Goal: Information Seeking & Learning: Learn about a topic

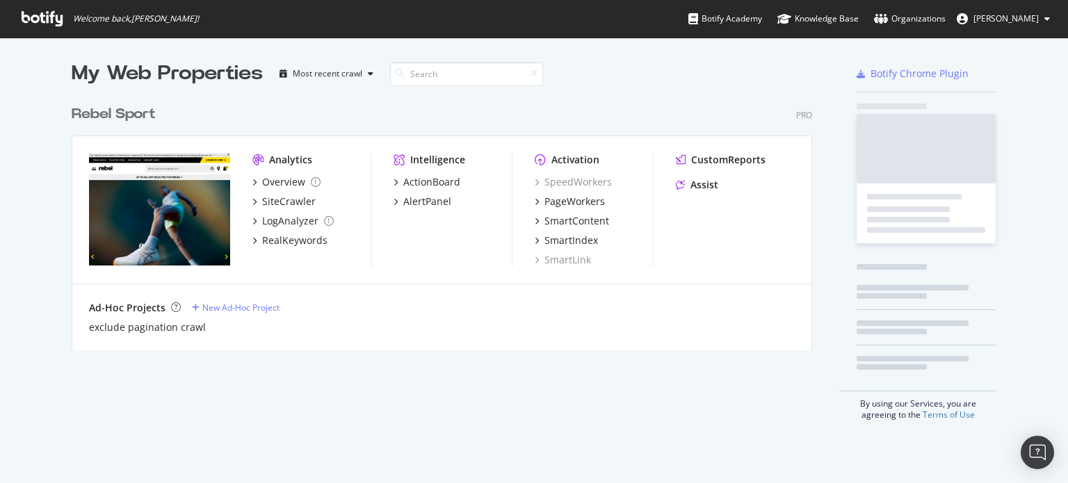
scroll to position [252, 741]
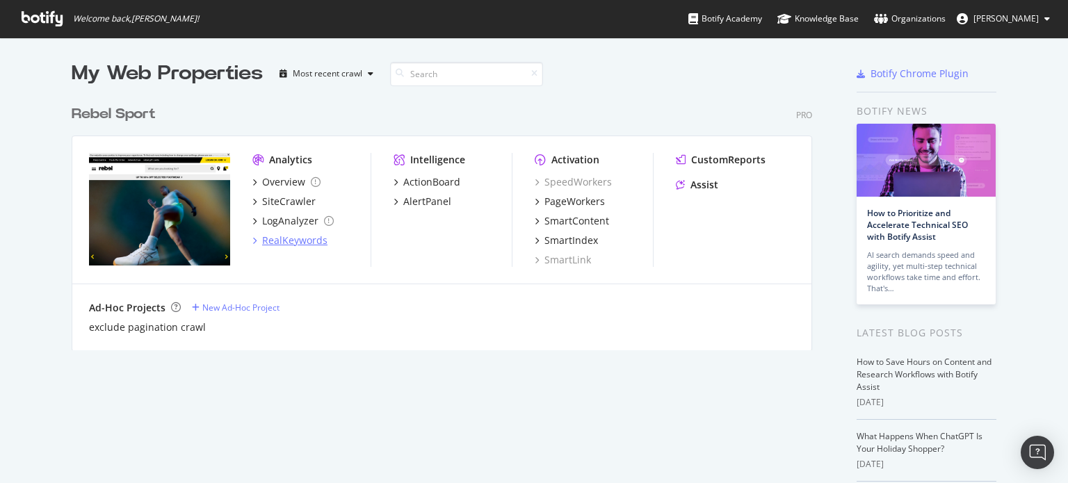
click at [297, 241] on div "RealKeywords" at bounding box center [294, 241] width 65 height 14
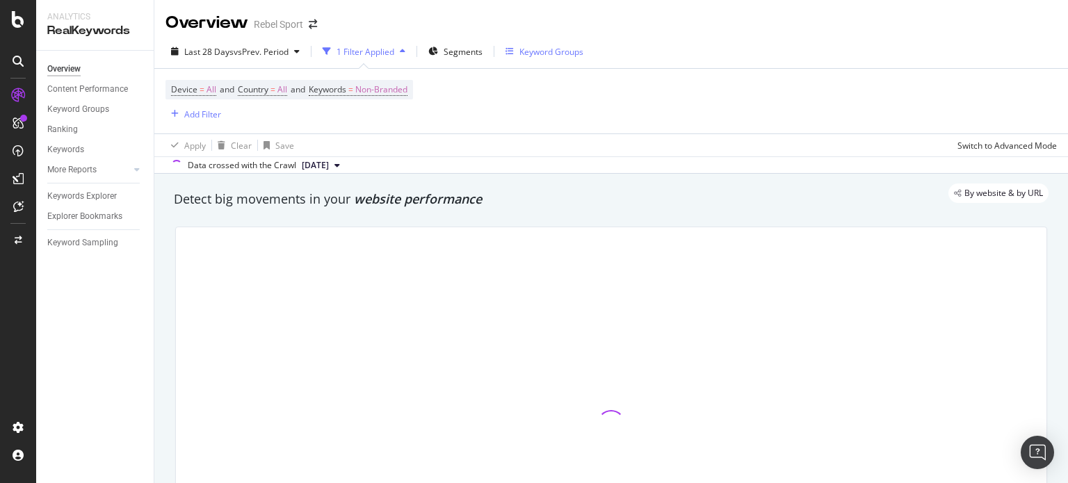
click at [545, 57] on div "Keyword Groups" at bounding box center [551, 52] width 64 height 12
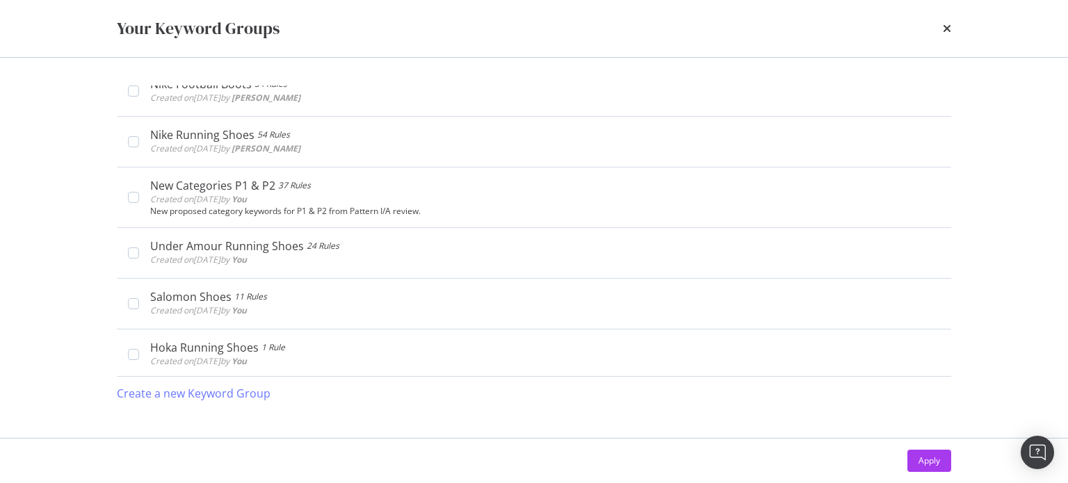
scroll to position [488, 0]
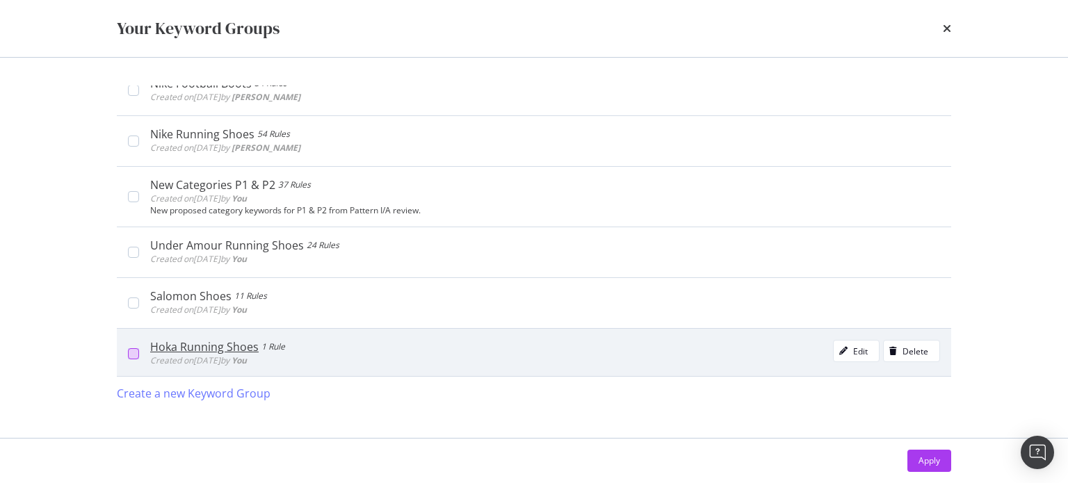
click at [134, 351] on div "modal" at bounding box center [133, 353] width 11 height 11
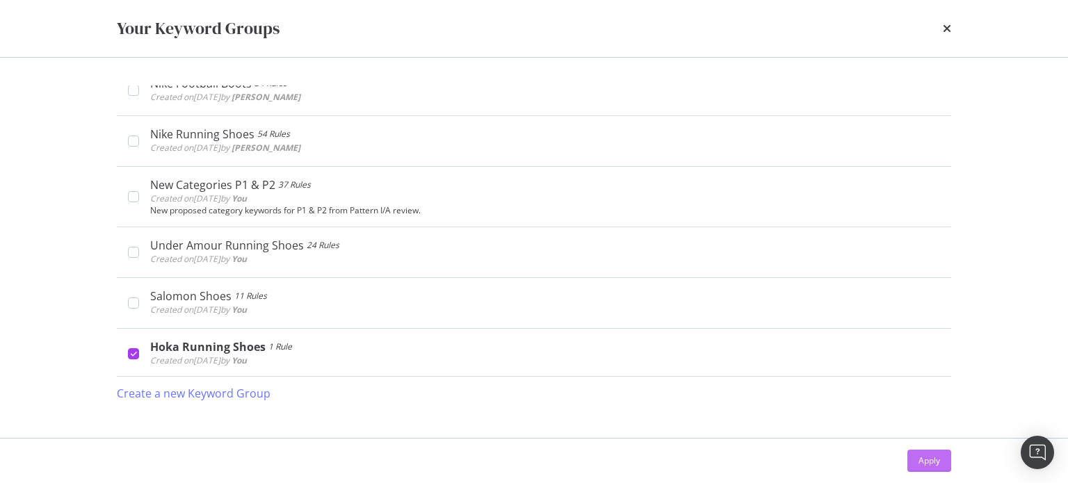
click at [925, 455] on div "Apply" at bounding box center [930, 461] width 22 height 12
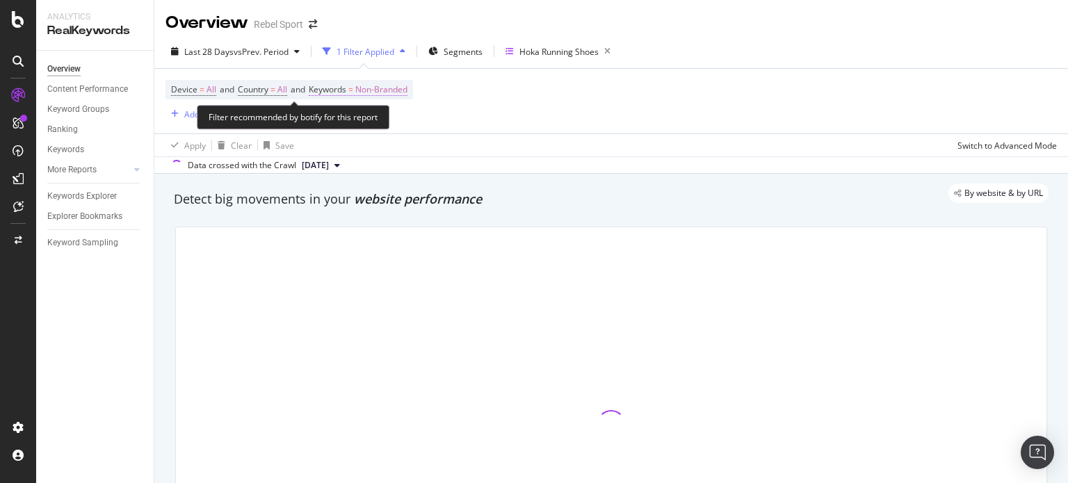
click at [405, 83] on span "Non-Branded" at bounding box center [381, 89] width 52 height 19
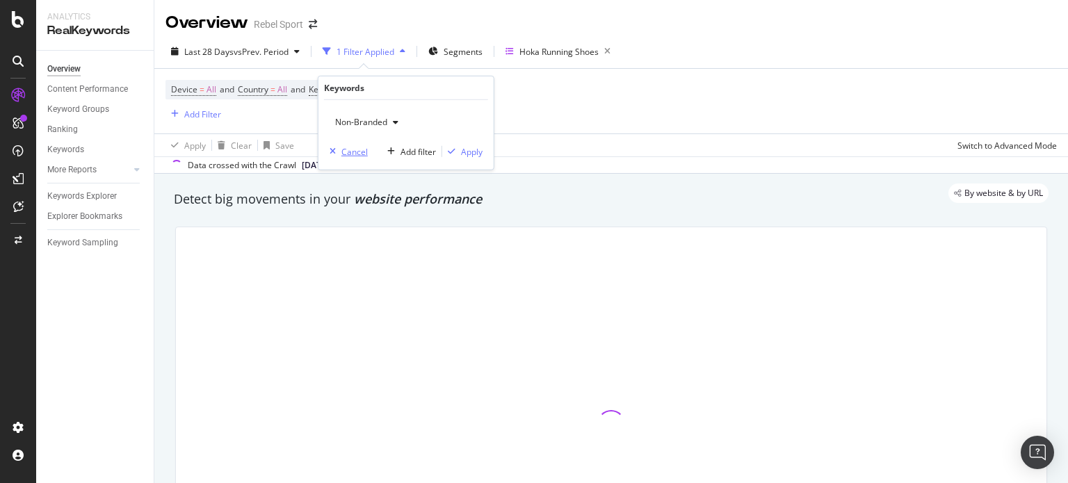
click at [331, 150] on icon "button" at bounding box center [333, 151] width 6 height 8
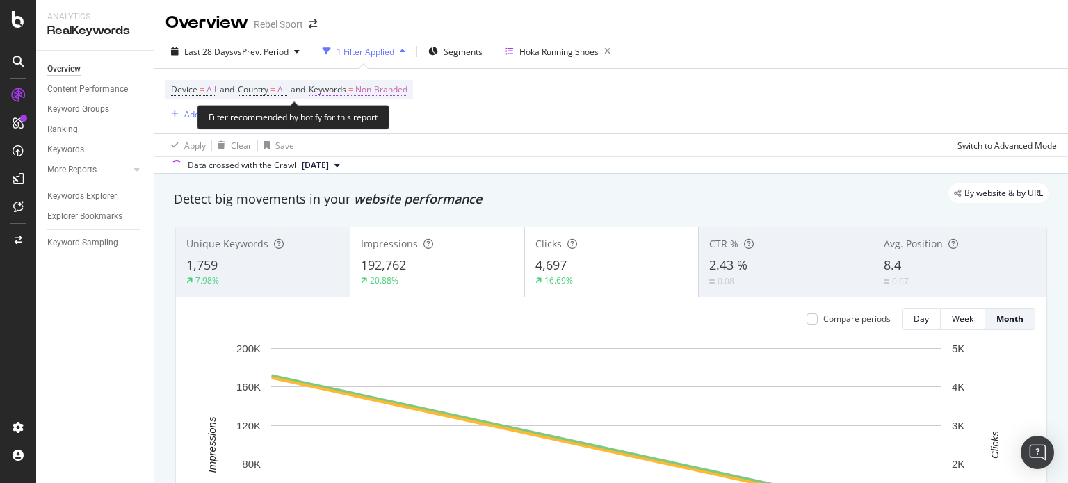
click at [387, 88] on span "Non-Branded" at bounding box center [381, 89] width 52 height 19
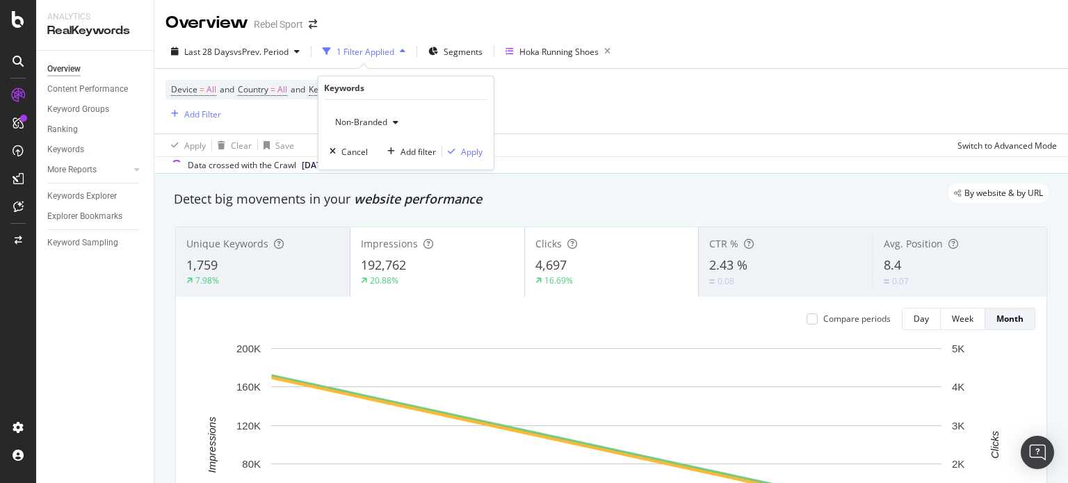
click at [398, 122] on div "button" at bounding box center [395, 122] width 17 height 8
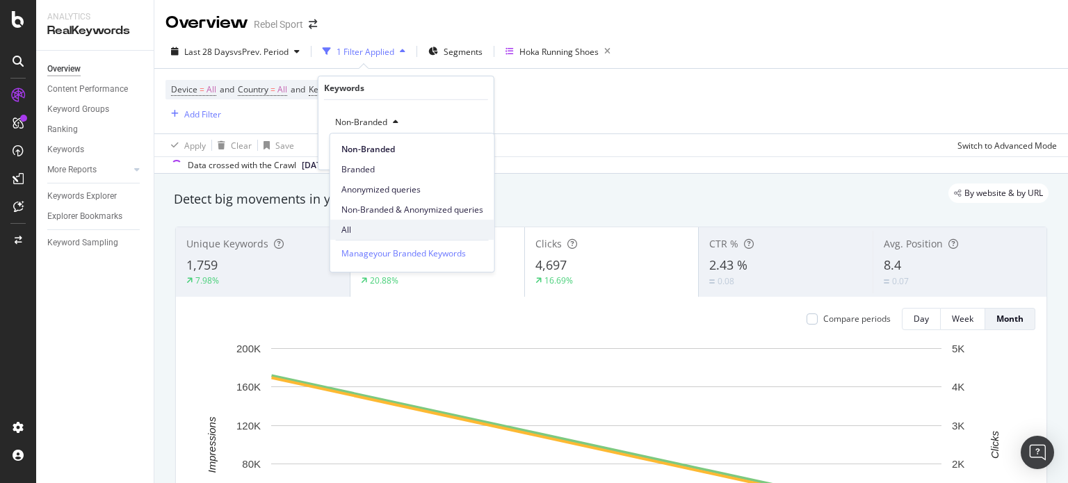
click at [396, 232] on span "All" at bounding box center [412, 230] width 142 height 13
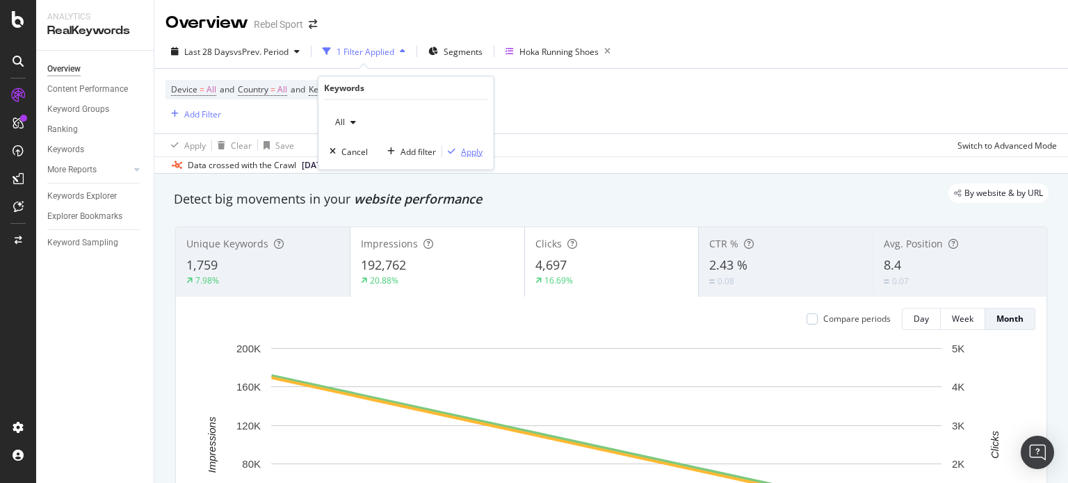
click at [474, 154] on div "Apply" at bounding box center [472, 151] width 22 height 12
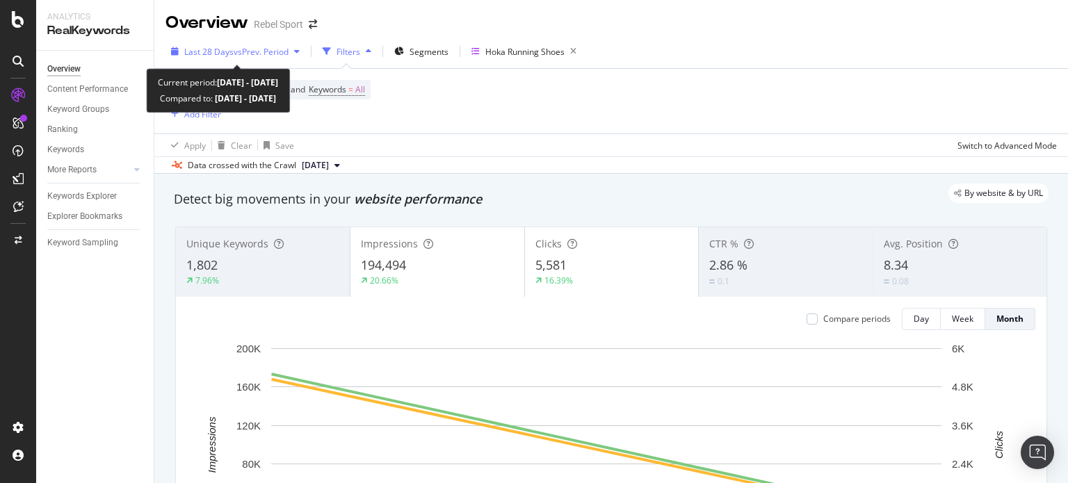
click at [227, 49] on span "Last 28 Days" at bounding box center [208, 52] width 49 height 12
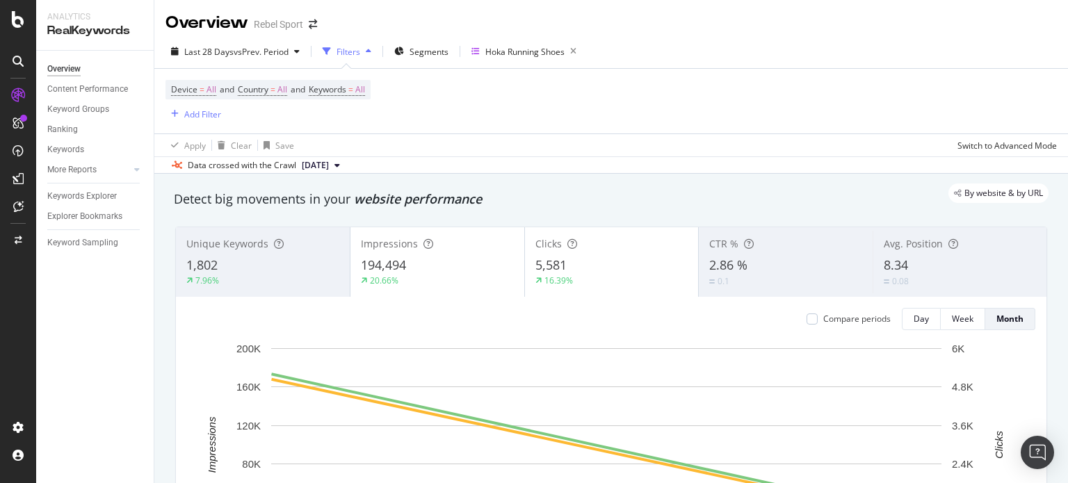
click at [698, 106] on div "Device = All and Country = All and Keywords = All Add Filter" at bounding box center [612, 101] width 892 height 65
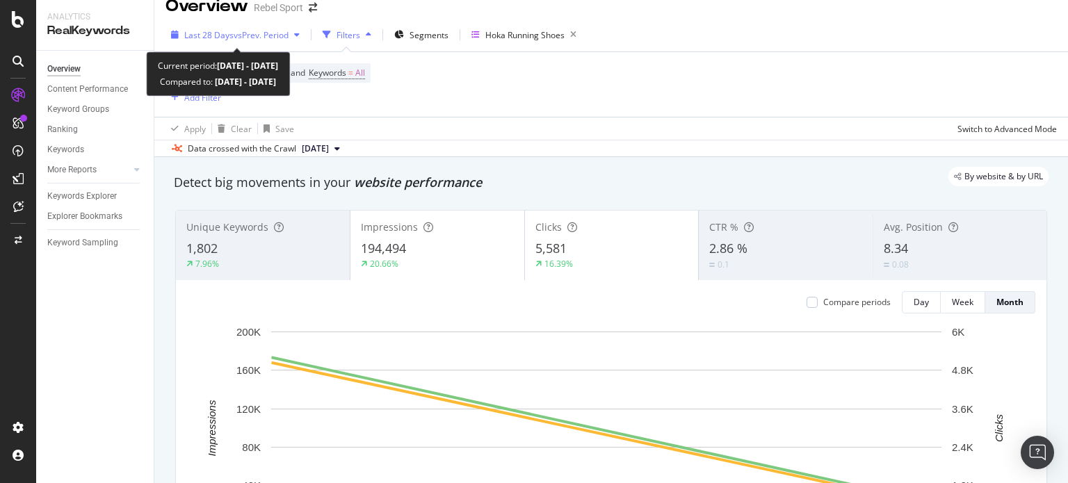
click at [275, 30] on span "vs Prev. Period" at bounding box center [261, 35] width 55 height 12
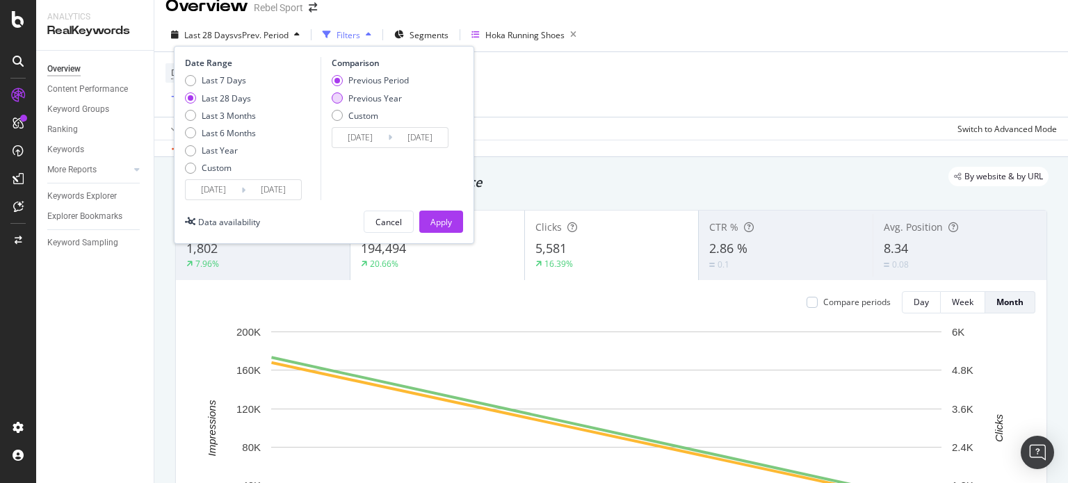
click at [351, 99] on div "Previous Year" at bounding box center [375, 98] width 54 height 12
type input "[DATE]"
click at [447, 222] on div "Apply" at bounding box center [441, 222] width 22 height 12
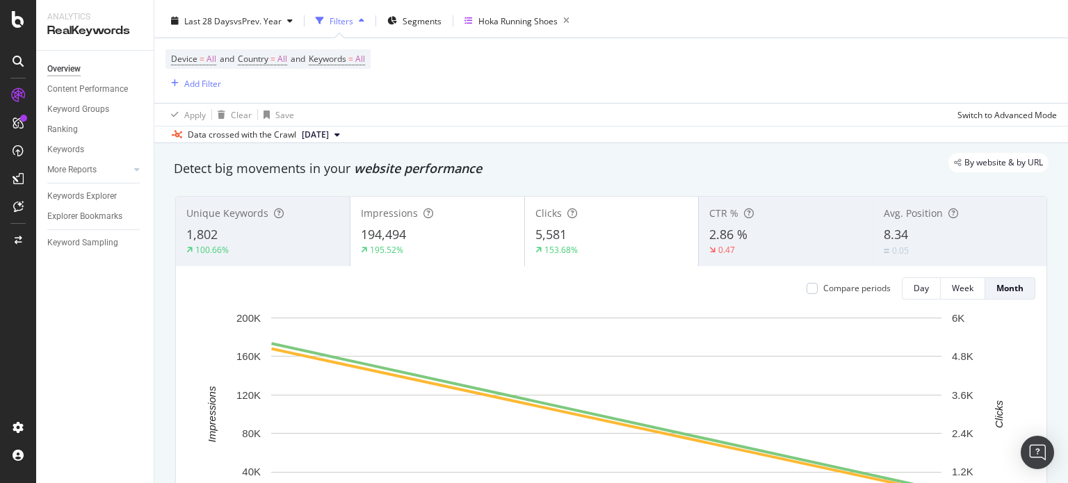
scroll to position [31, 0]
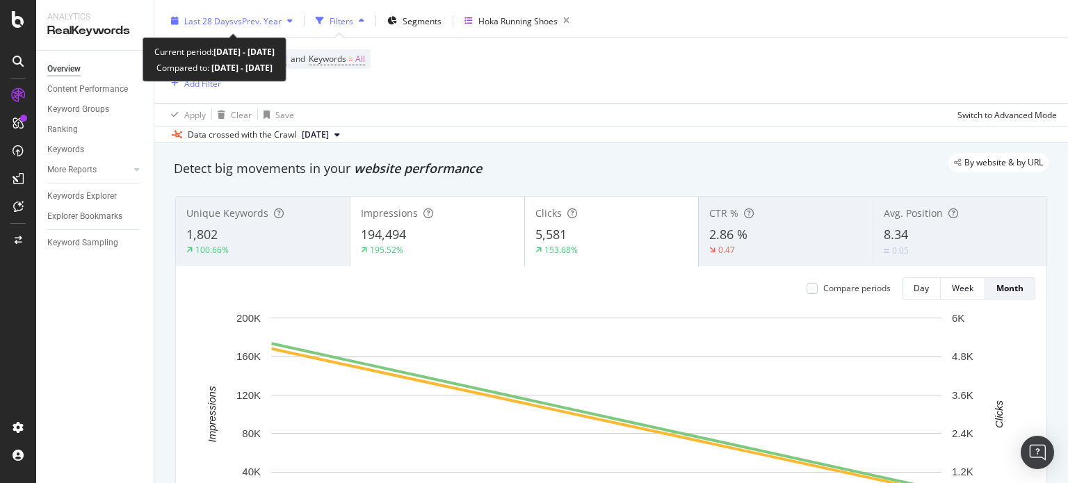
click at [250, 13] on div "Last 28 Days vs Prev. Year" at bounding box center [232, 20] width 133 height 21
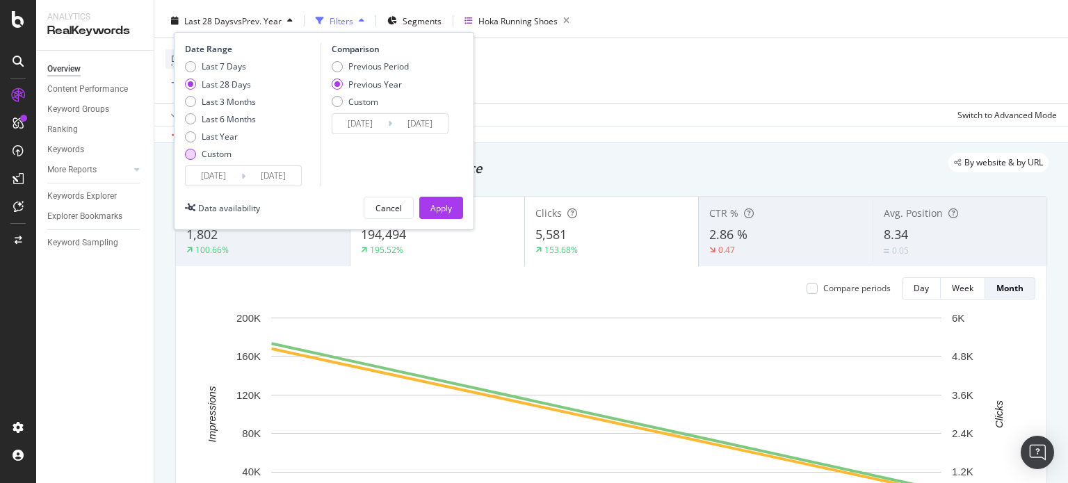
click at [189, 155] on div "Custom" at bounding box center [190, 154] width 11 height 11
click at [205, 177] on input "[DATE]" at bounding box center [214, 175] width 56 height 19
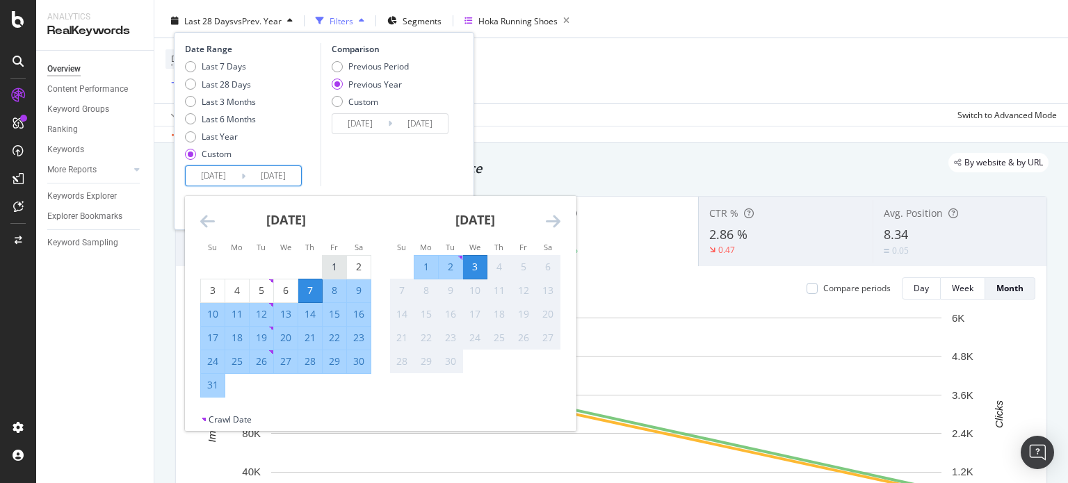
click at [339, 268] on div "1" at bounding box center [335, 267] width 24 height 14
type input "[DATE]"
click at [211, 386] on div "31" at bounding box center [213, 385] width 24 height 14
type input "[DATE]"
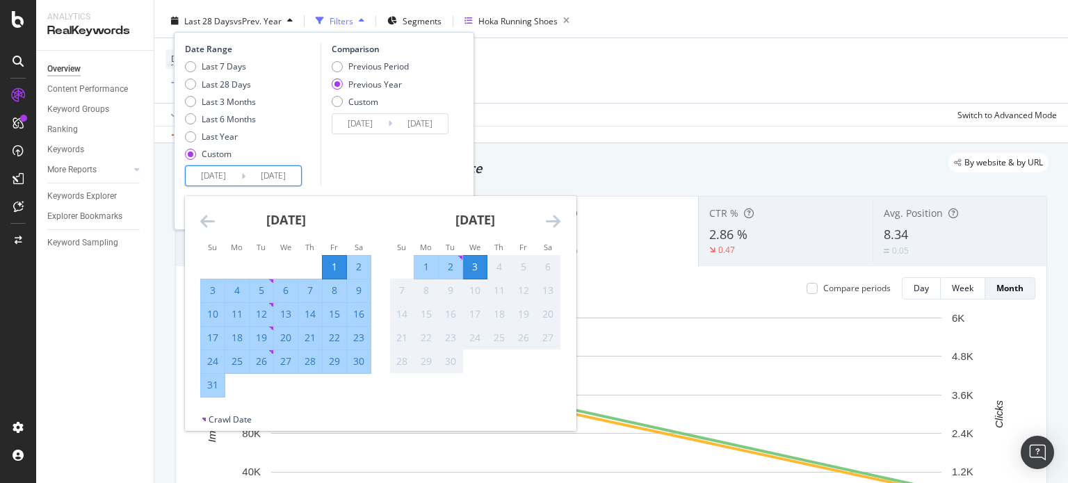
type input "[DATE]"
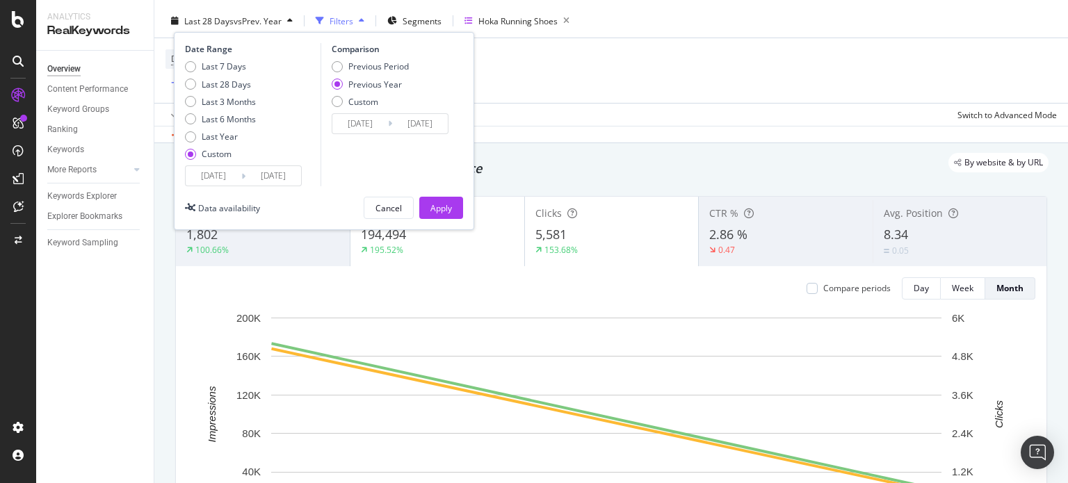
click at [373, 79] on div "Previous Year" at bounding box center [375, 85] width 54 height 12
click at [342, 83] on div "Previous Year" at bounding box center [370, 85] width 77 height 12
click at [449, 209] on div "Apply" at bounding box center [441, 208] width 22 height 12
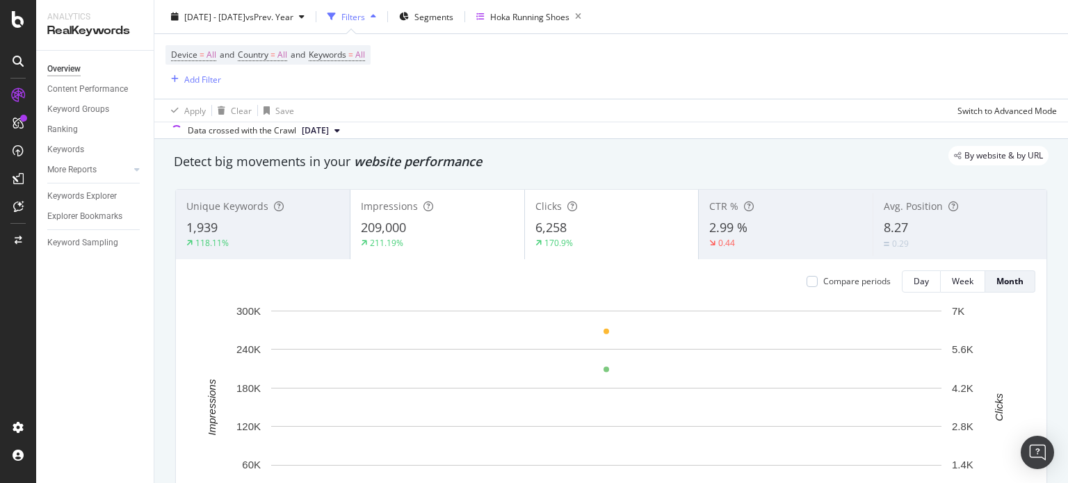
scroll to position [61, 0]
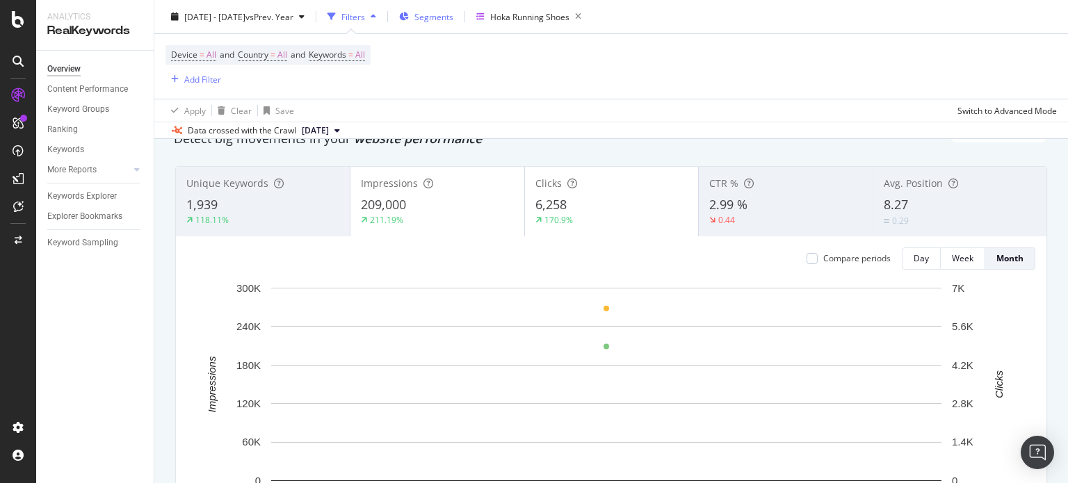
click at [453, 13] on span "Segments" at bounding box center [433, 16] width 39 height 12
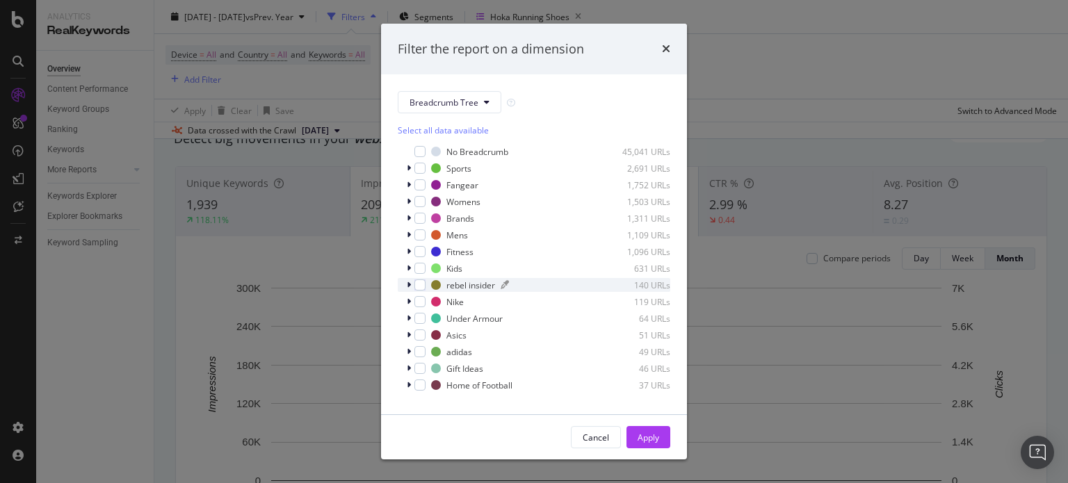
scroll to position [11, 0]
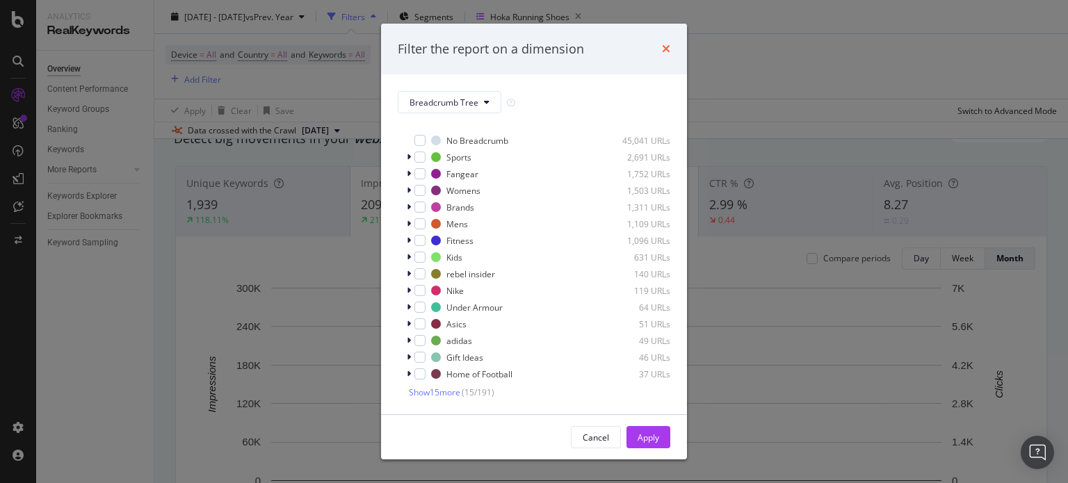
click at [665, 47] on icon "times" at bounding box center [666, 48] width 8 height 11
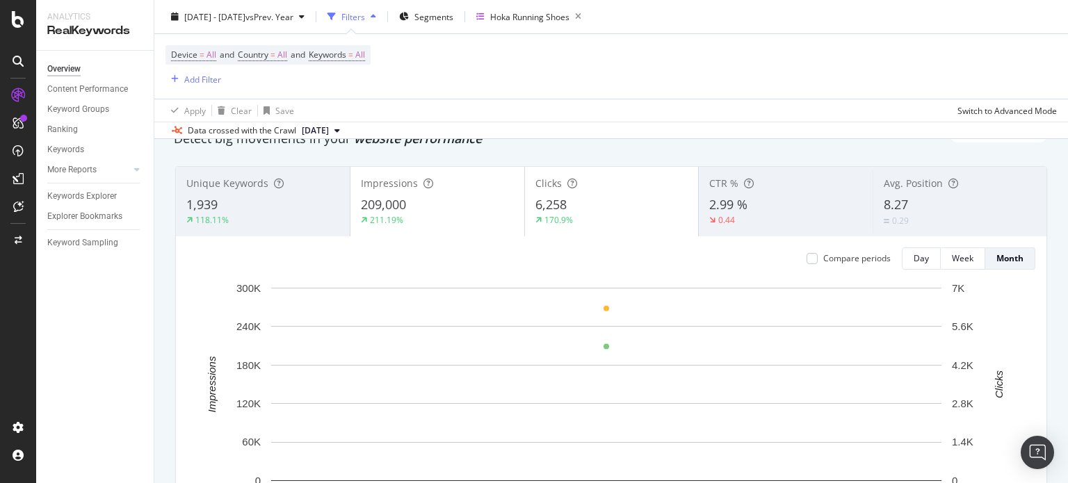
click at [365, 13] on div "Filters" at bounding box center [353, 16] width 24 height 12
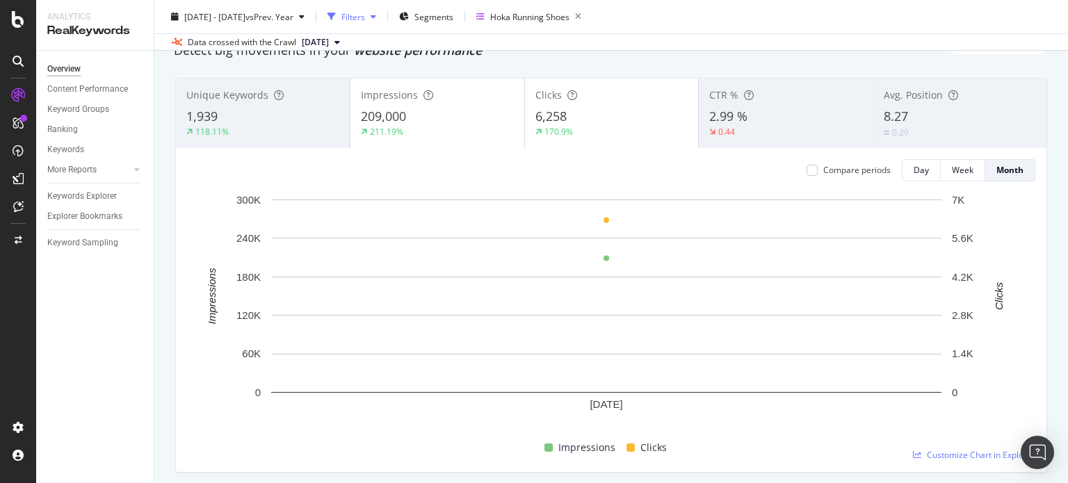
scroll to position [0, 0]
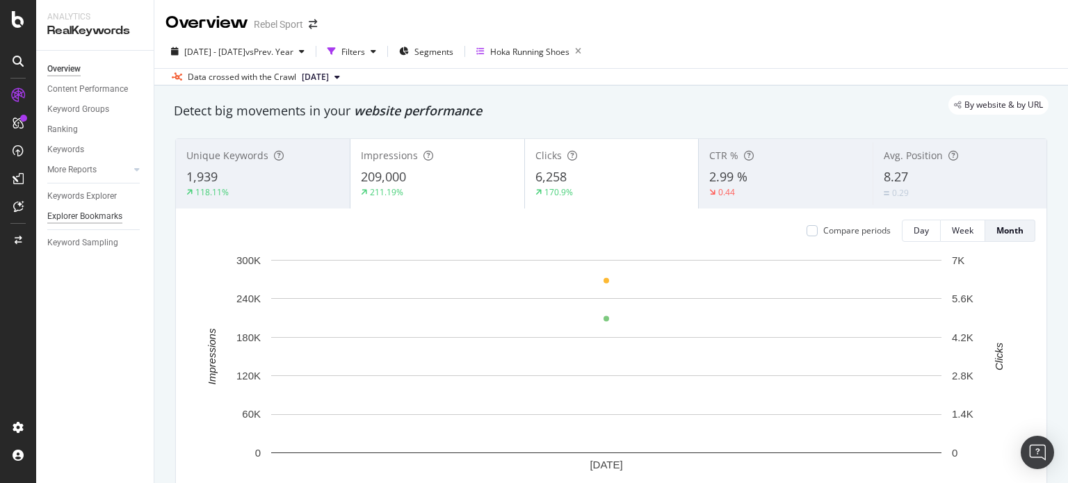
click at [107, 217] on div "Explorer Bookmarks" at bounding box center [84, 216] width 75 height 15
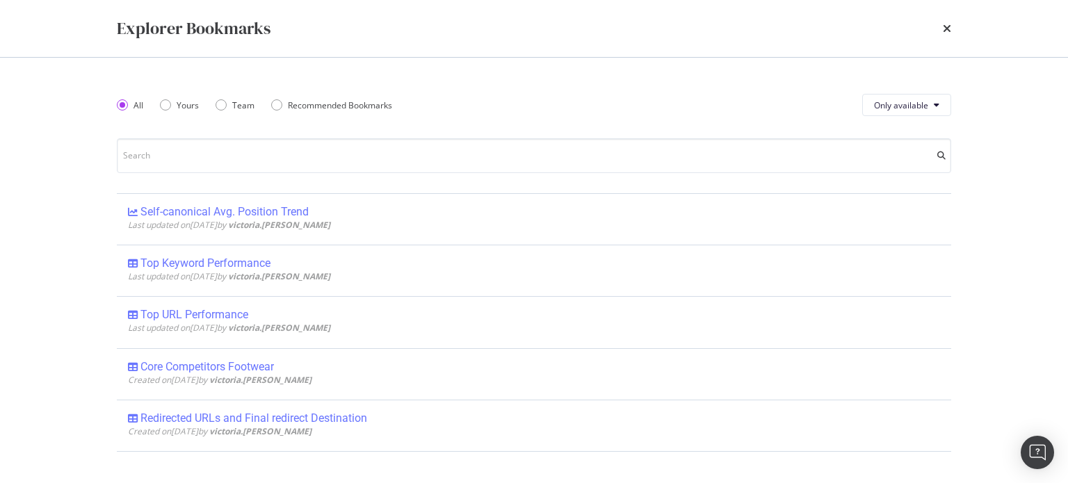
scroll to position [342, 0]
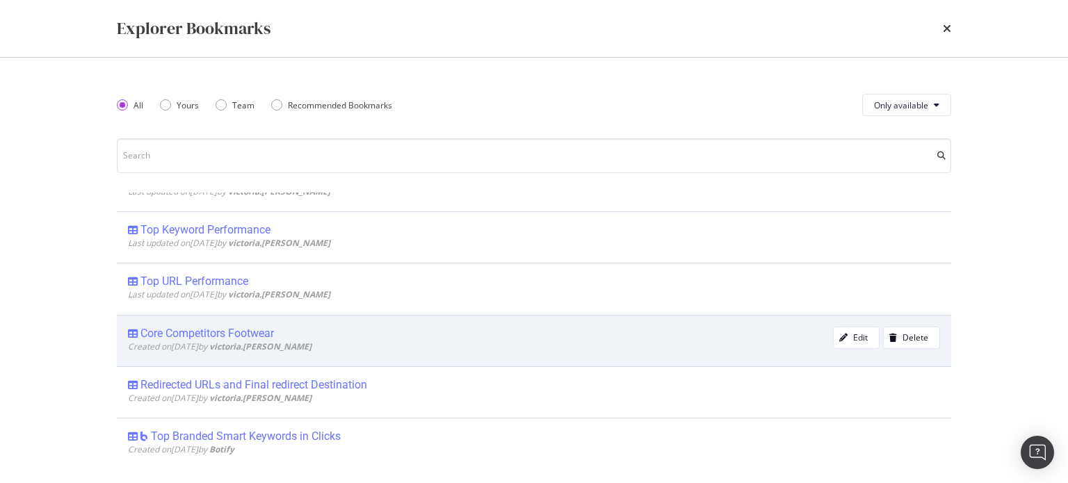
click at [271, 330] on div "Core Competitors Footwear" at bounding box center [207, 334] width 134 height 14
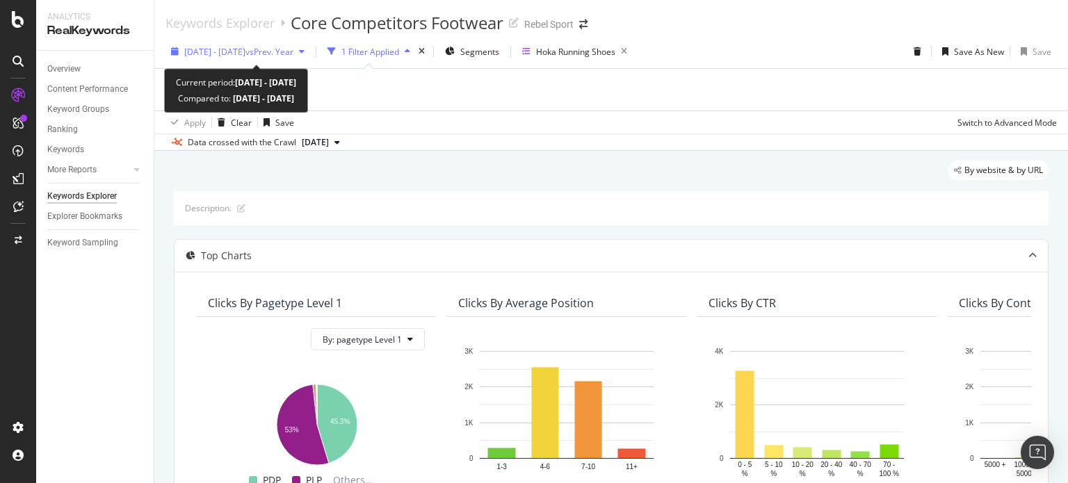
click at [245, 54] on span "[DATE] - [DATE]" at bounding box center [214, 52] width 61 height 12
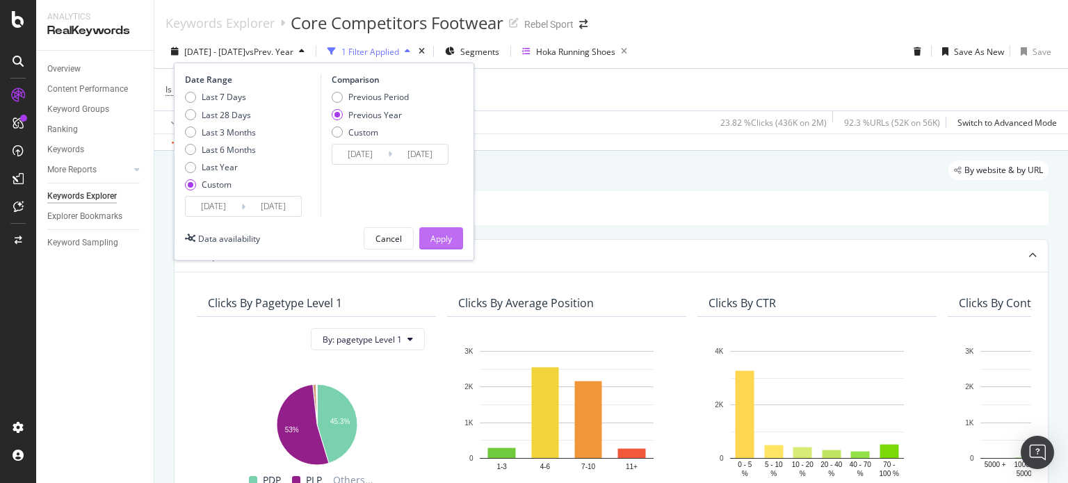
click at [447, 236] on div "Apply" at bounding box center [441, 239] width 22 height 12
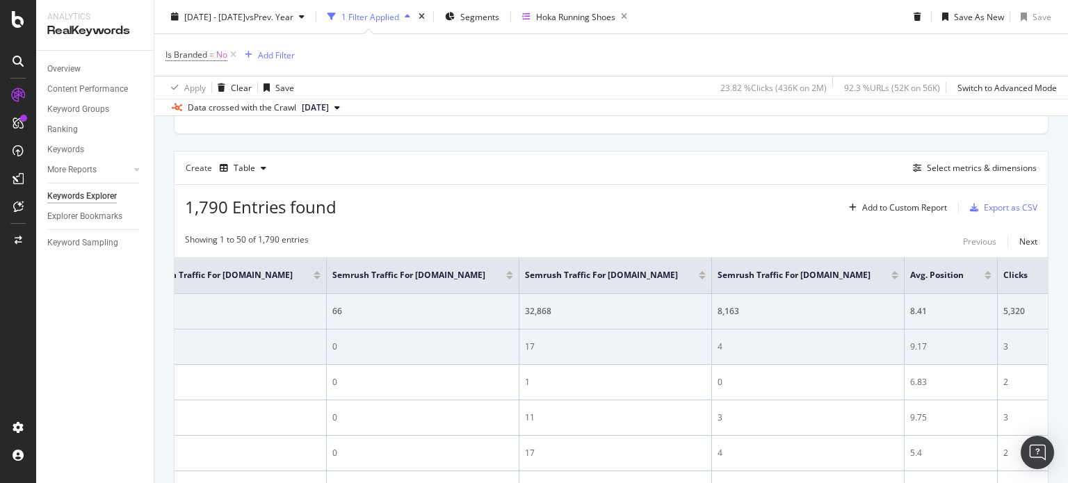
scroll to position [387, 0]
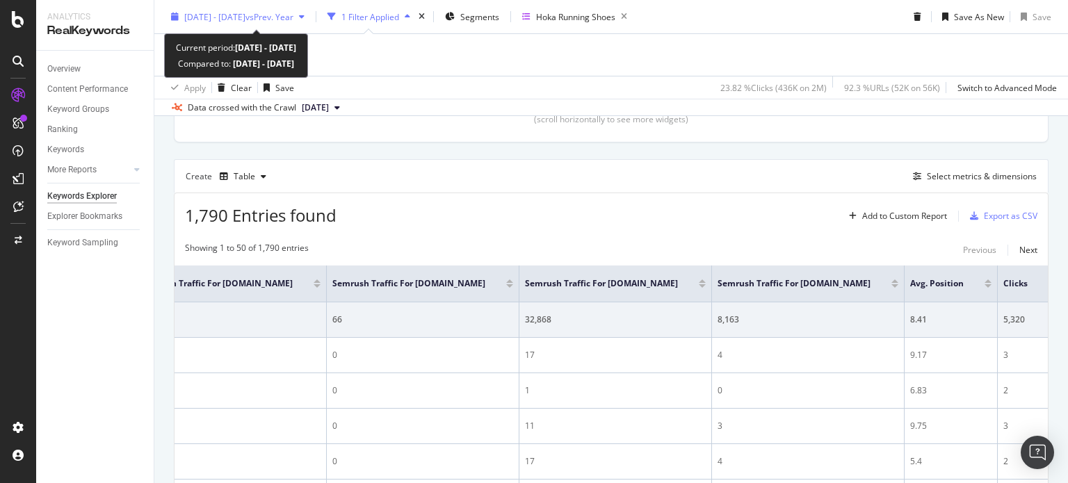
click at [287, 14] on span "vs Prev. Year" at bounding box center [269, 16] width 48 height 12
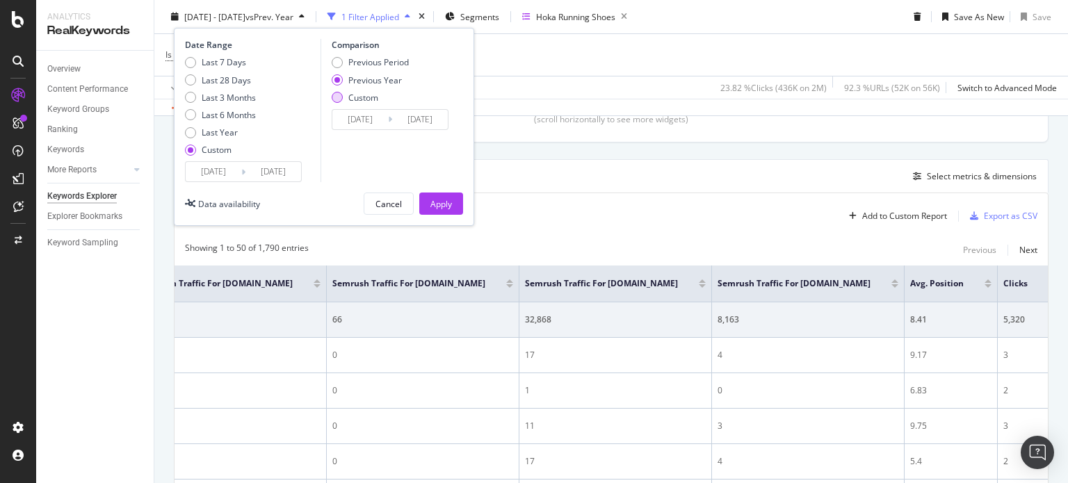
click at [336, 96] on div "Custom" at bounding box center [337, 97] width 11 height 11
click at [371, 122] on input "[DATE]" at bounding box center [360, 119] width 56 height 19
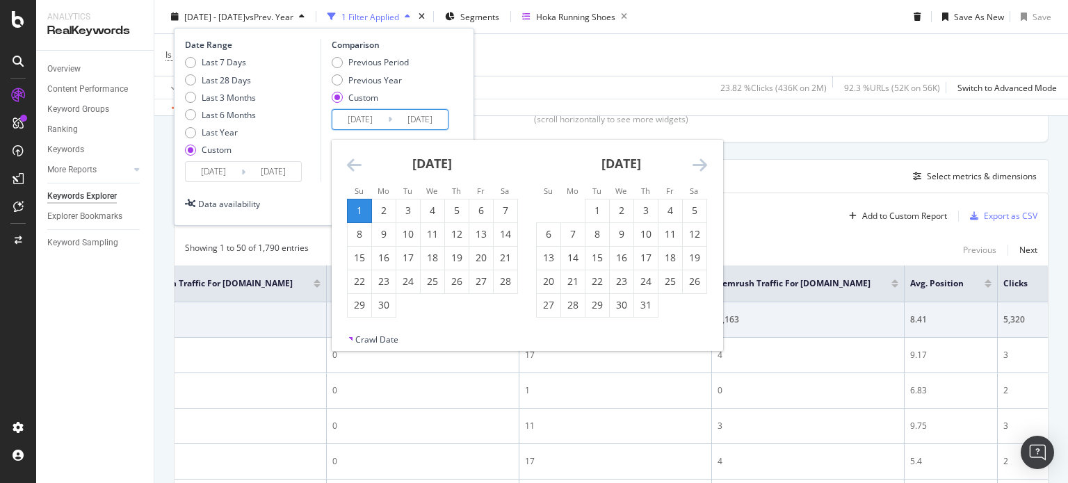
click at [353, 161] on icon "Move backward to switch to the previous month." at bounding box center [354, 164] width 15 height 17
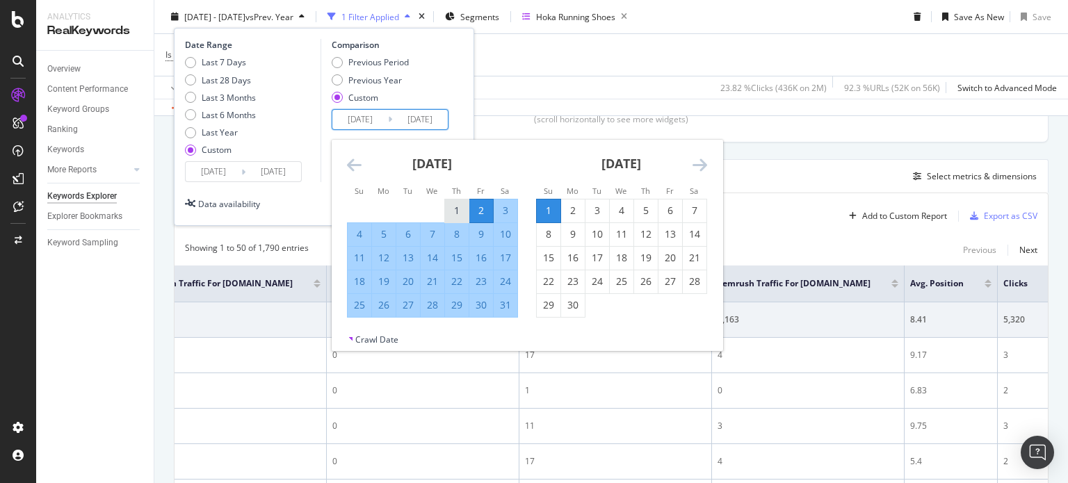
click at [456, 208] on div "1" at bounding box center [457, 211] width 24 height 14
type input "[DATE]"
click at [501, 308] on div "31" at bounding box center [506, 305] width 24 height 14
type input "[DATE]"
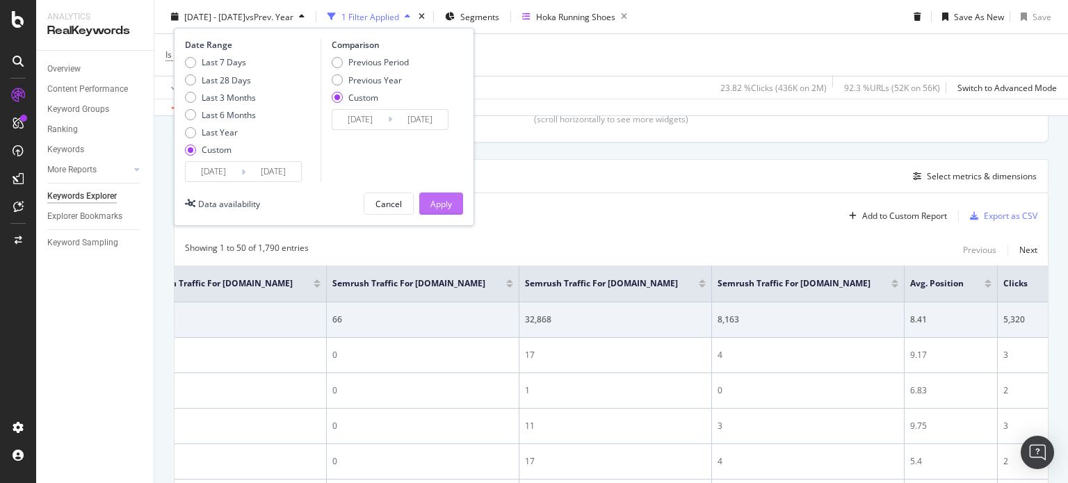
click at [453, 204] on button "Apply" at bounding box center [441, 204] width 44 height 22
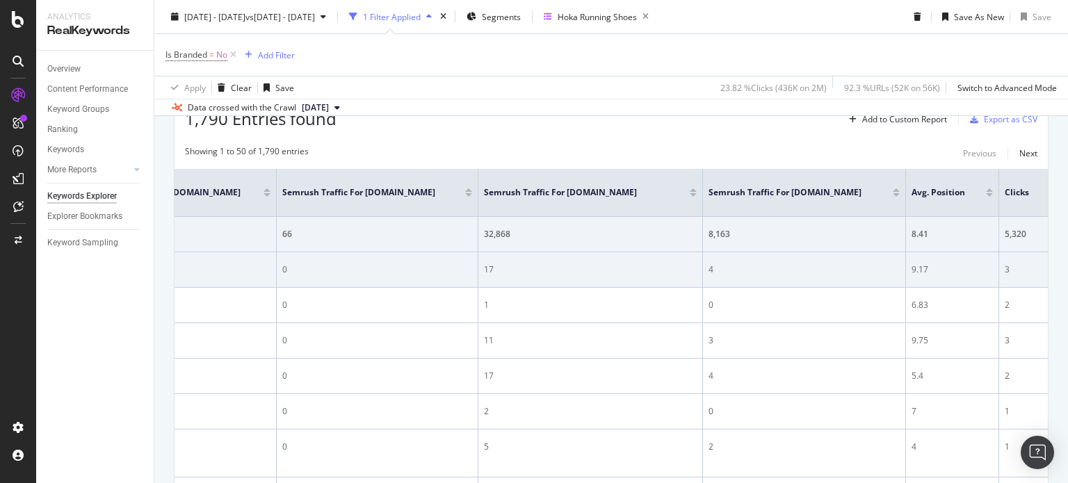
scroll to position [0, 648]
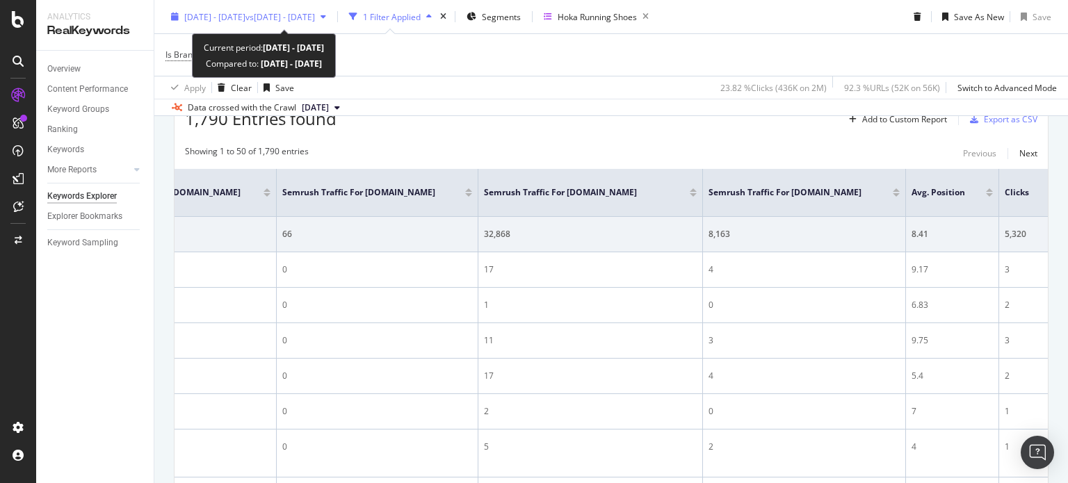
click at [245, 13] on span "[DATE] - [DATE]" at bounding box center [214, 16] width 61 height 12
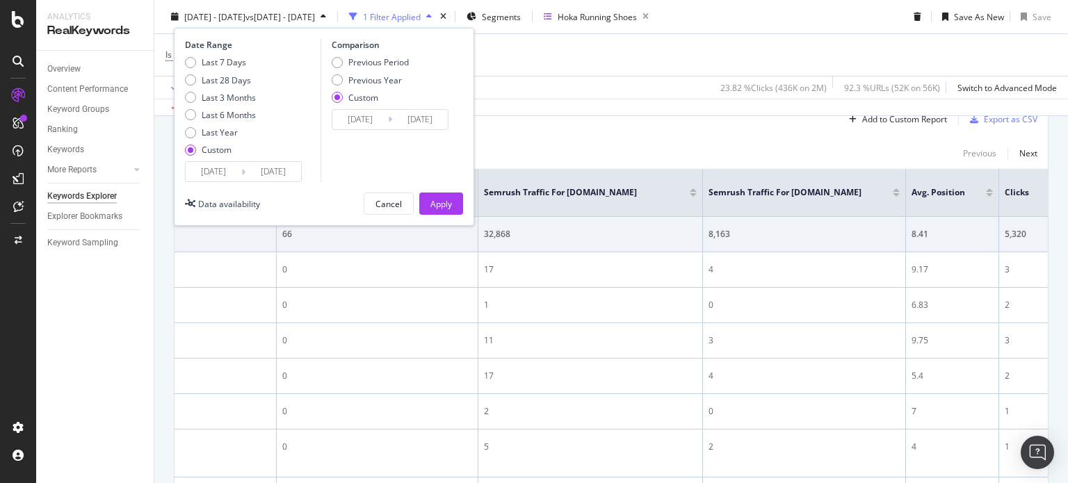
click at [229, 175] on input "[DATE]" at bounding box center [214, 171] width 56 height 19
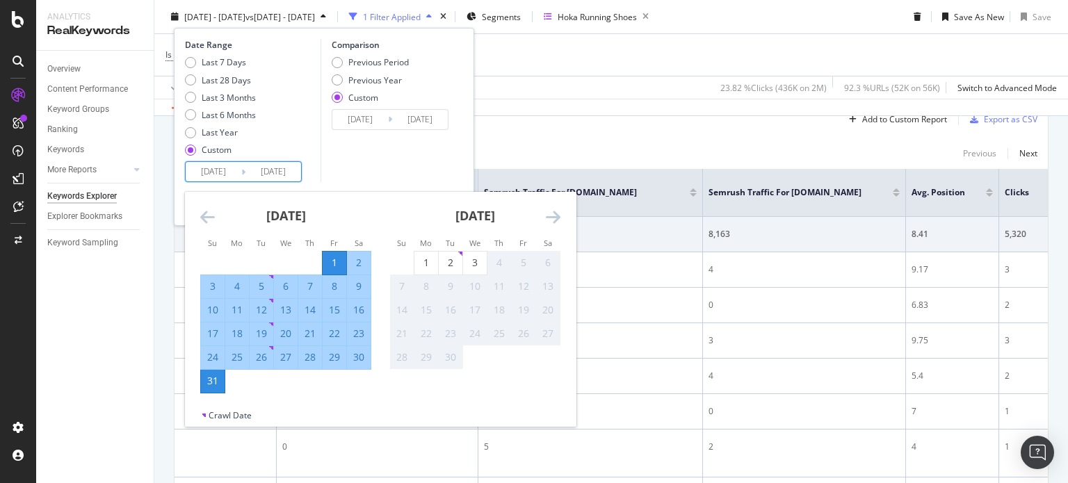
click at [205, 216] on icon "Move backward to switch to the previous month." at bounding box center [207, 217] width 15 height 17
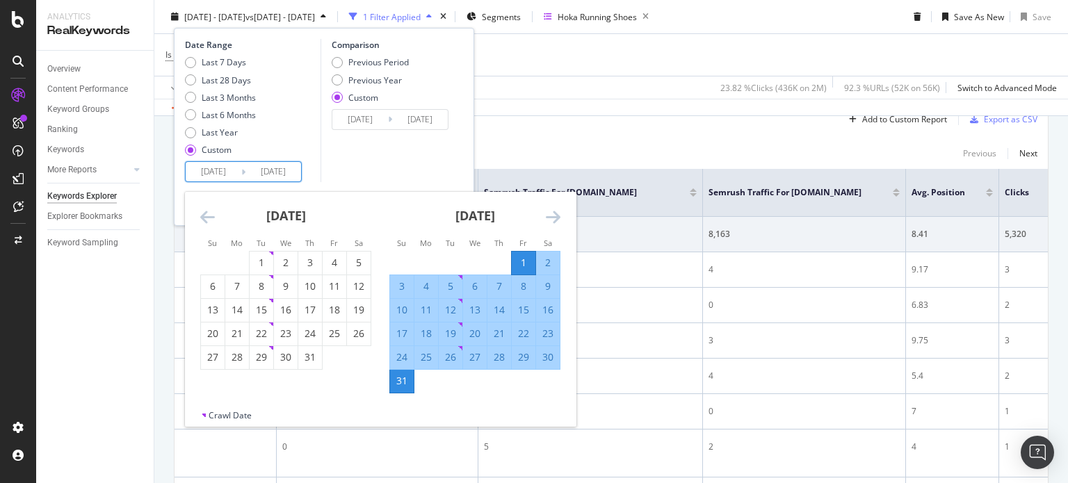
click at [205, 216] on icon "Move backward to switch to the previous month." at bounding box center [207, 217] width 15 height 17
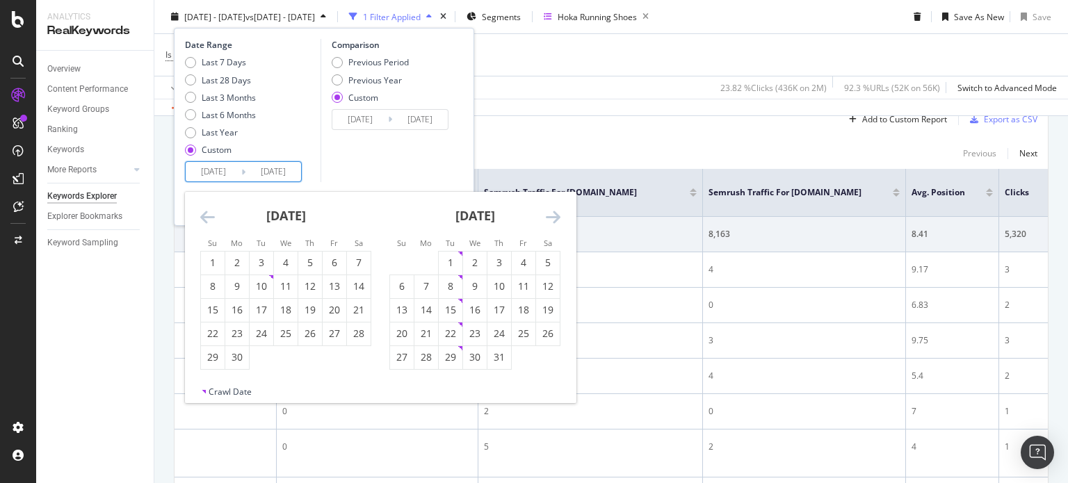
click at [205, 216] on icon "Move backward to switch to the previous month." at bounding box center [207, 217] width 15 height 17
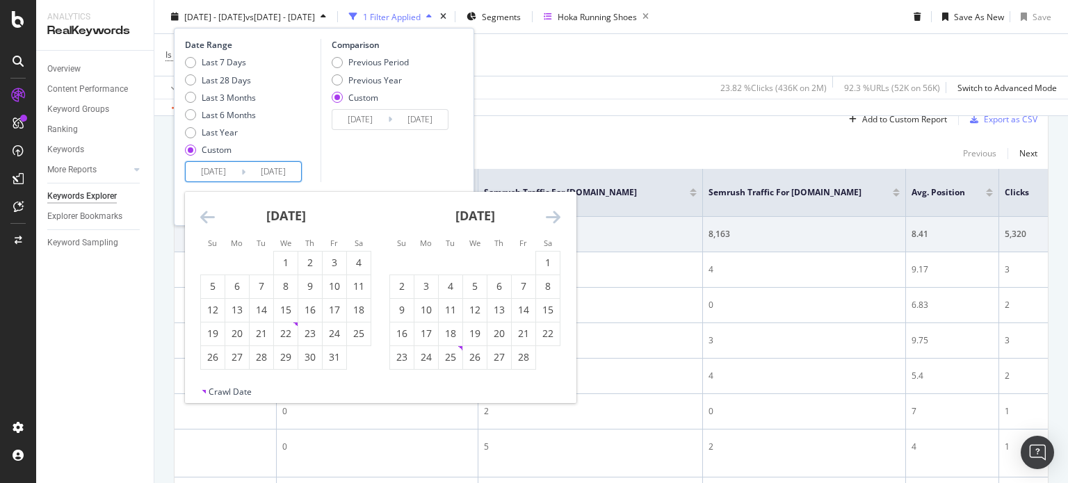
click at [205, 216] on icon "Move backward to switch to the previous month." at bounding box center [207, 217] width 15 height 17
click at [206, 214] on icon "Move backward to switch to the previous month." at bounding box center [207, 217] width 15 height 17
click at [210, 219] on icon "Move backward to switch to the previous month." at bounding box center [207, 217] width 15 height 17
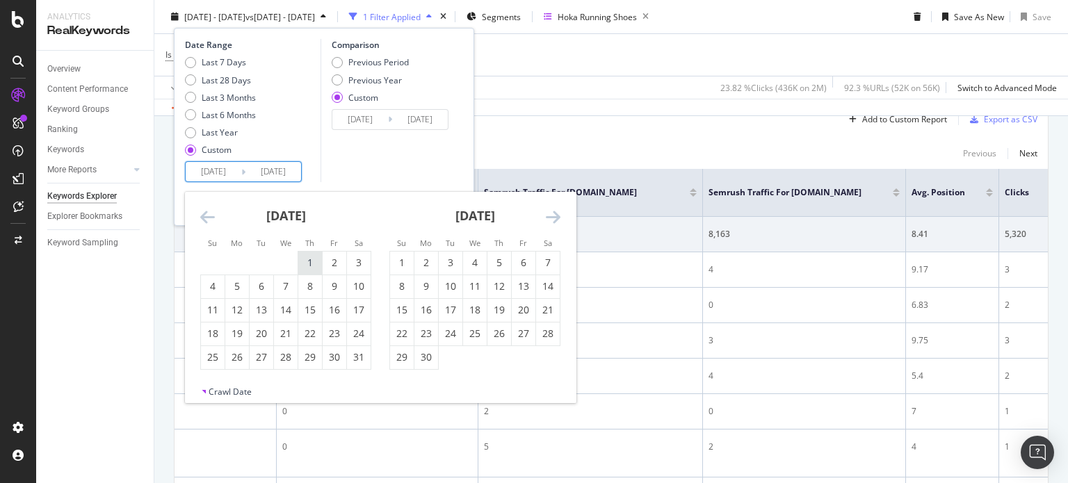
click at [315, 261] on div "1" at bounding box center [310, 263] width 24 height 14
type input "[DATE]"
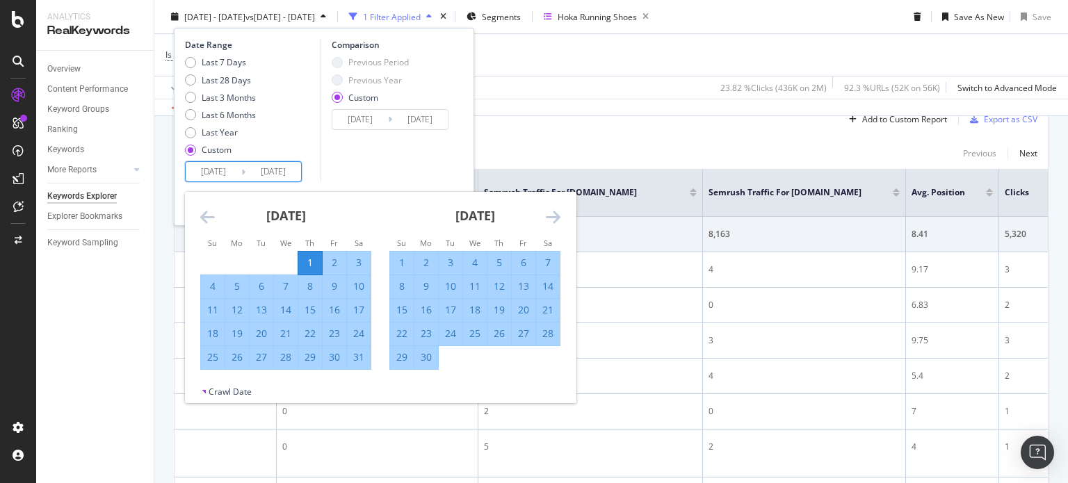
click at [357, 358] on div "31" at bounding box center [359, 358] width 24 height 14
type input "[DATE]"
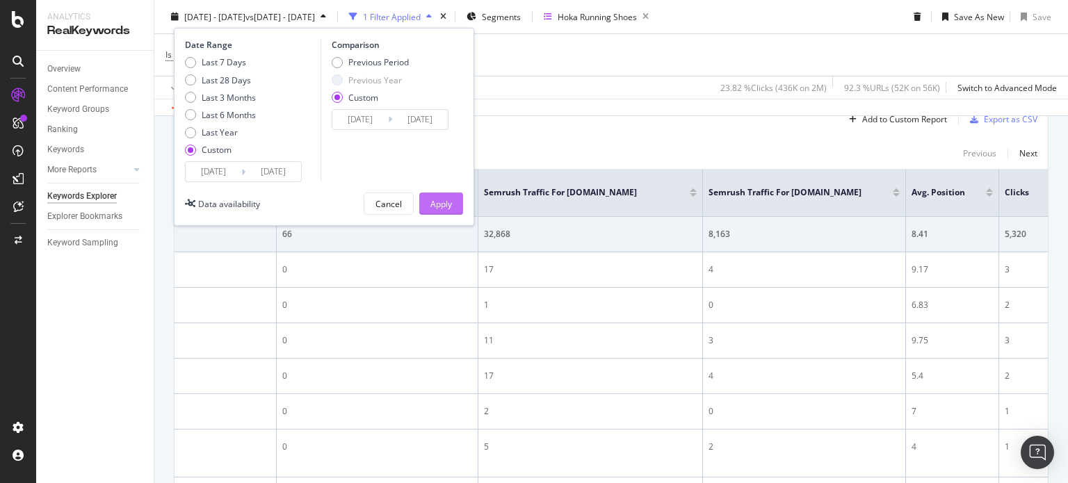
click at [437, 205] on div "Apply" at bounding box center [441, 204] width 22 height 12
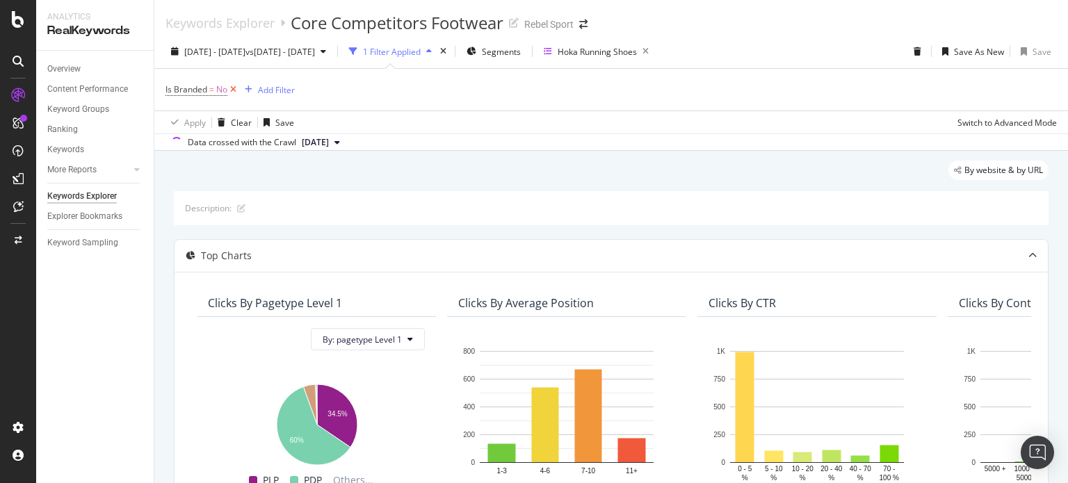
click at [234, 86] on icon at bounding box center [233, 90] width 12 height 14
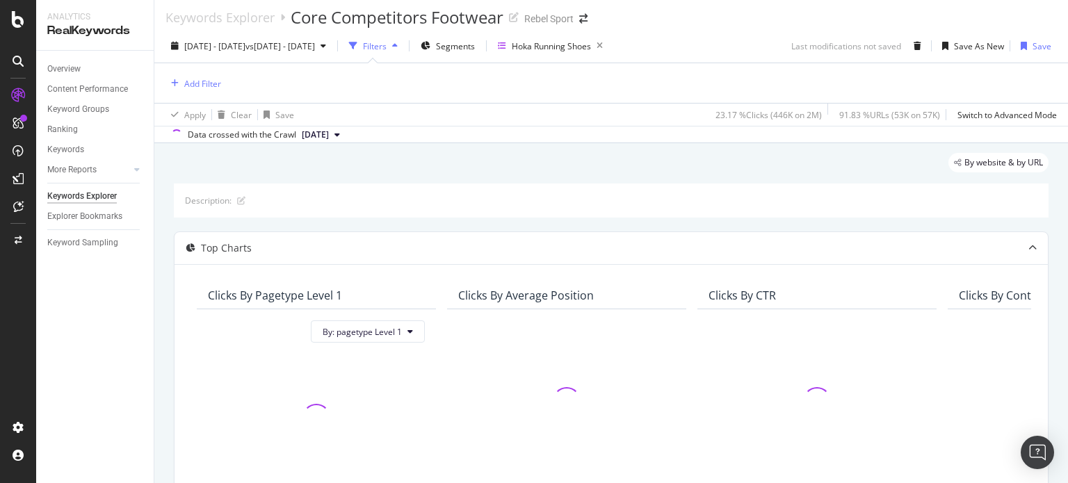
scroll to position [6, 0]
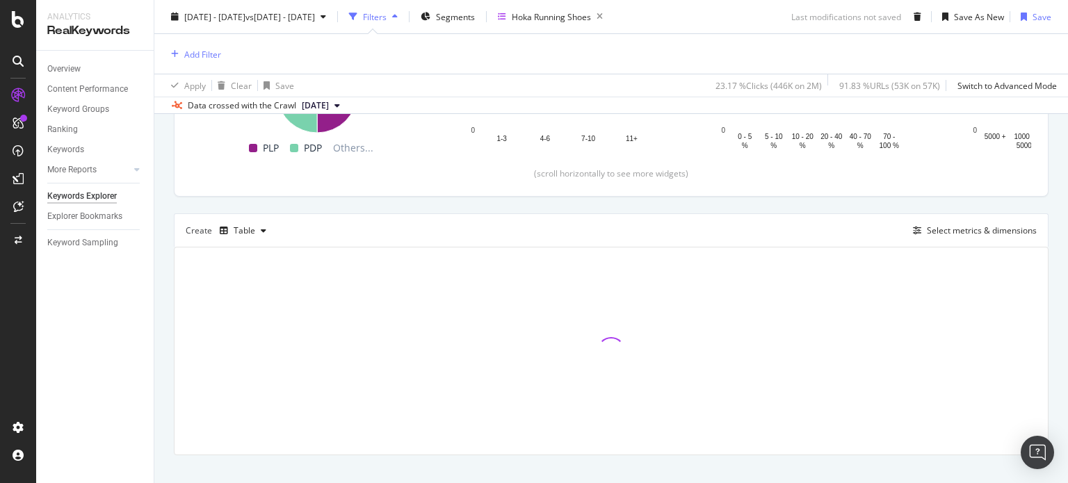
click at [628, 183] on div "Clicks By pagetype Level 1 By: pagetype Level 1 Hold CTRL while clicking to fil…" at bounding box center [611, 67] width 873 height 257
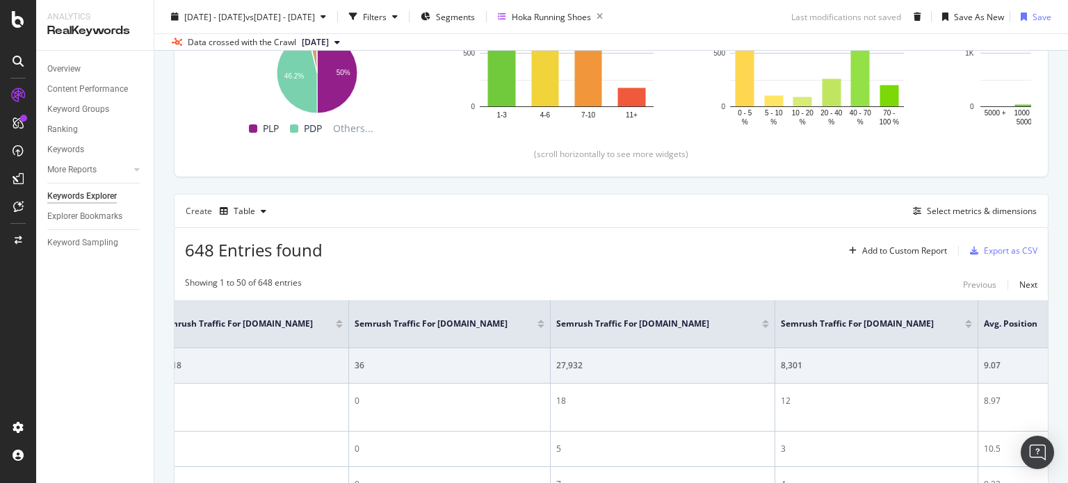
scroll to position [0, 577]
click at [722, 432] on td "5" at bounding box center [661, 449] width 225 height 35
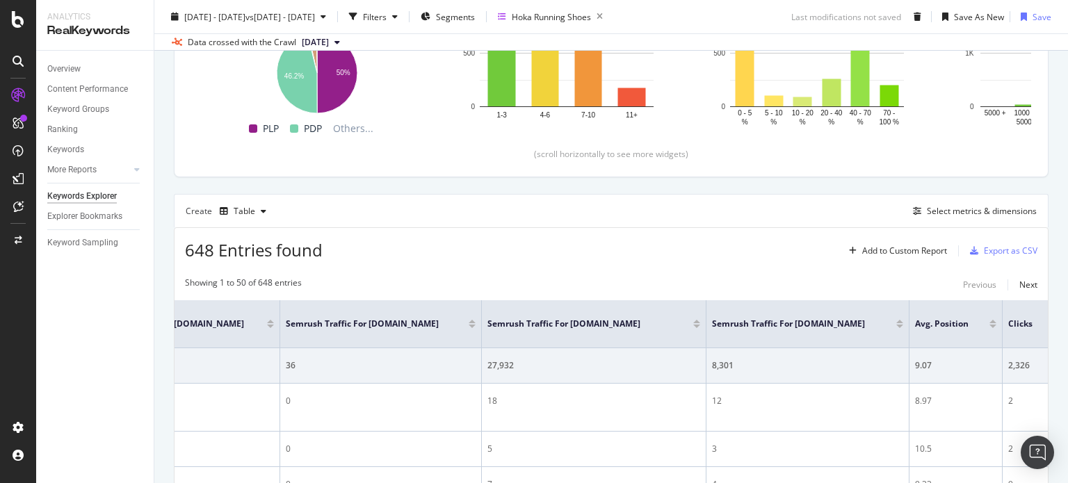
scroll to position [0, 0]
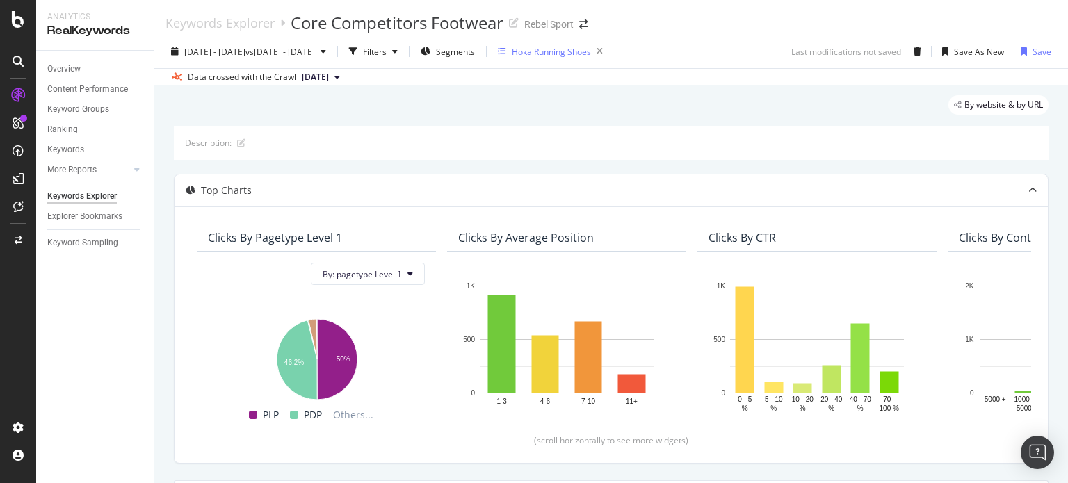
click at [591, 49] on div "Hoka Running Shoes" at bounding box center [551, 52] width 79 height 12
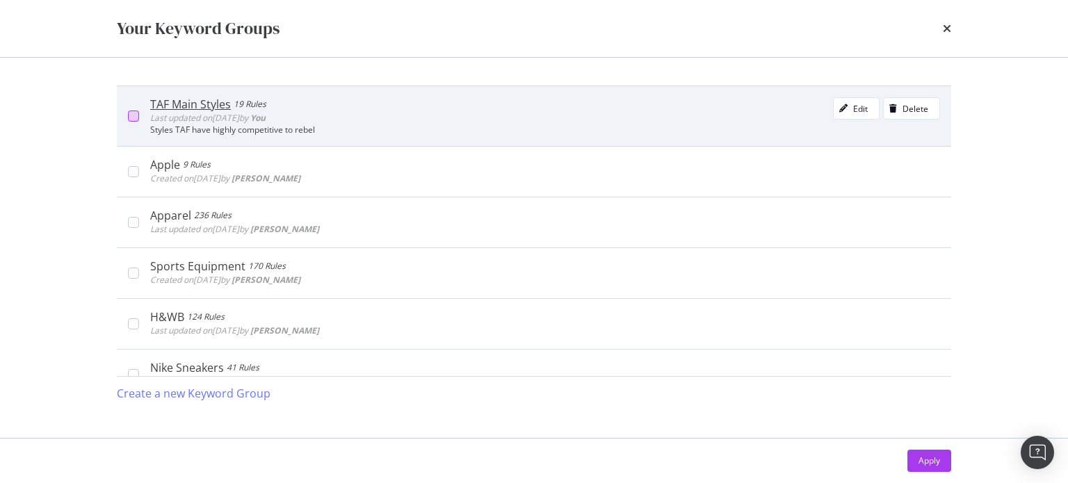
click at [138, 115] on div "modal" at bounding box center [133, 116] width 11 height 11
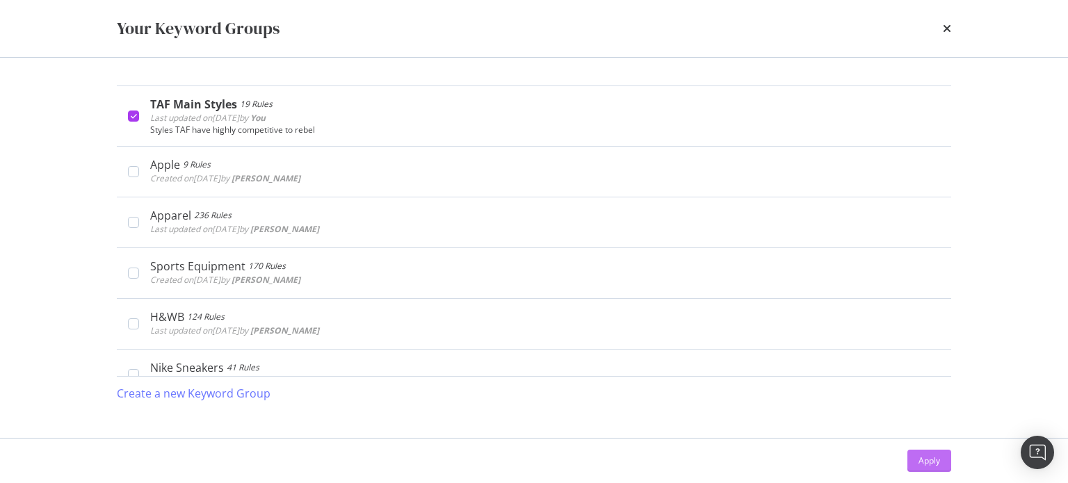
click at [933, 453] on div "Apply" at bounding box center [930, 461] width 22 height 21
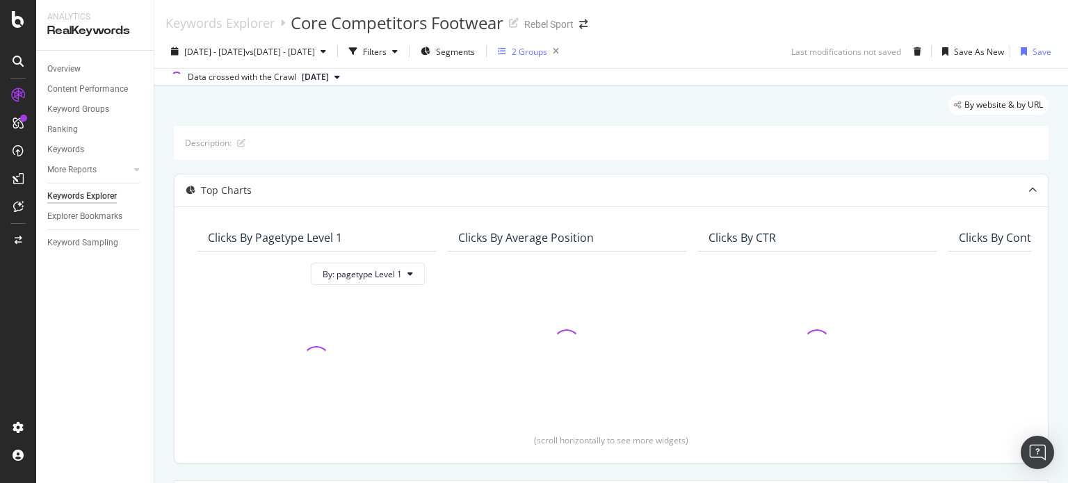
click at [547, 50] on div "2 Groups" at bounding box center [529, 52] width 35 height 12
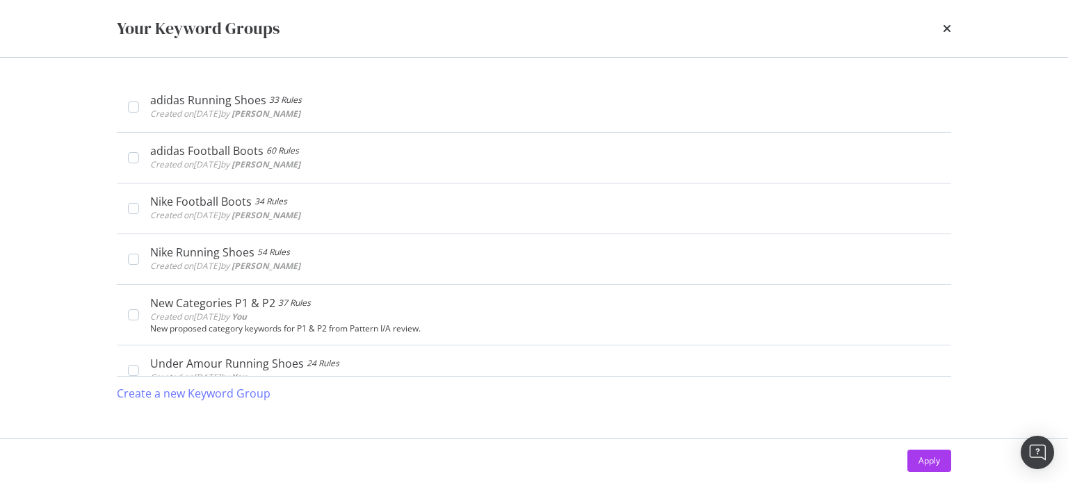
scroll to position [488, 0]
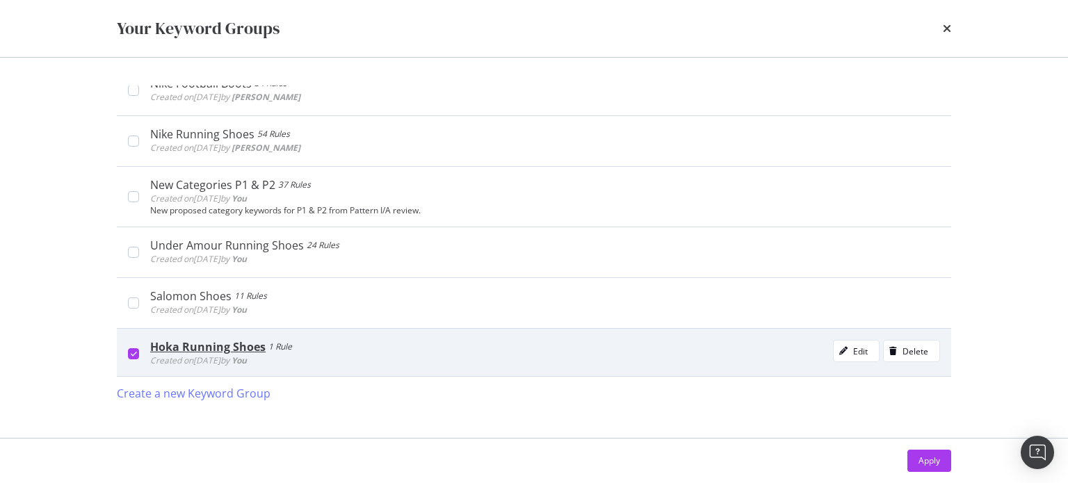
click at [136, 353] on icon "modal" at bounding box center [134, 354] width 6 height 7
click at [932, 469] on div "Apply" at bounding box center [930, 461] width 22 height 21
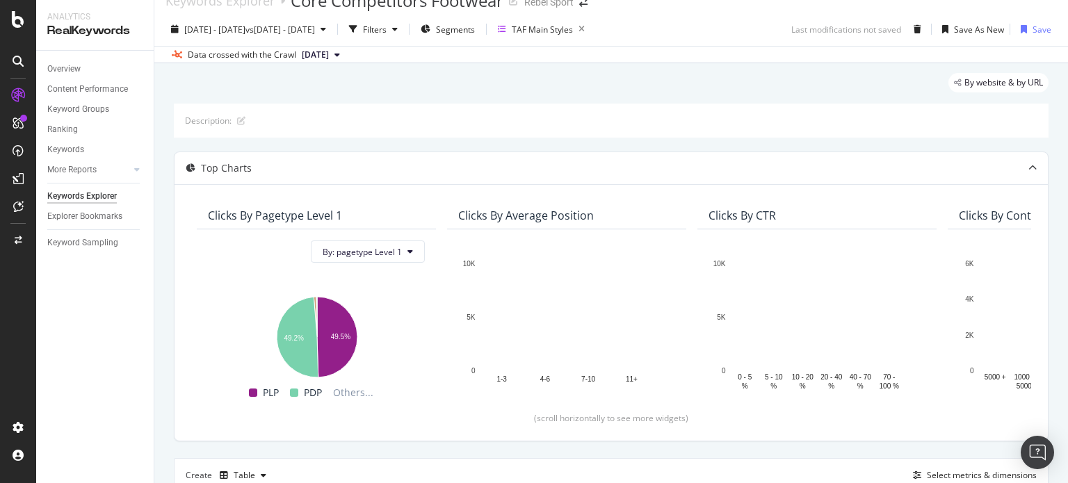
scroll to position [22, 0]
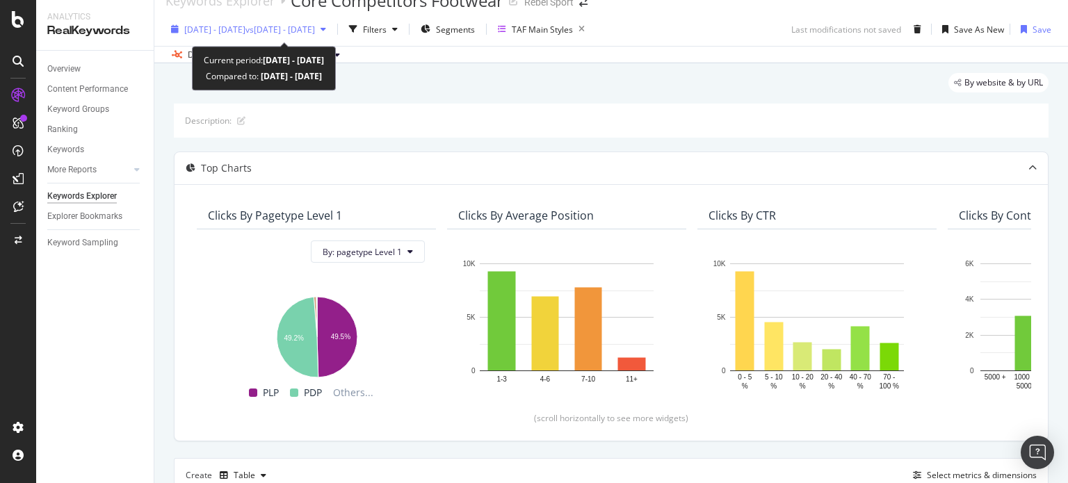
click at [245, 27] on span "[DATE] - [DATE]" at bounding box center [214, 30] width 61 height 12
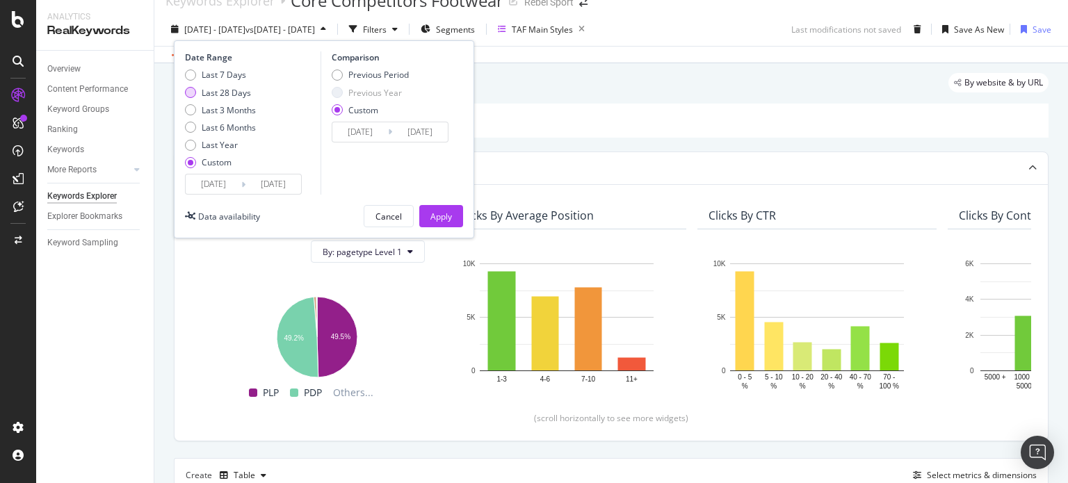
click at [238, 92] on div "Last 28 Days" at bounding box center [226, 93] width 49 height 12
type input "[DATE]"
click at [353, 88] on div "Previous Year" at bounding box center [375, 93] width 54 height 12
type input "[DATE]"
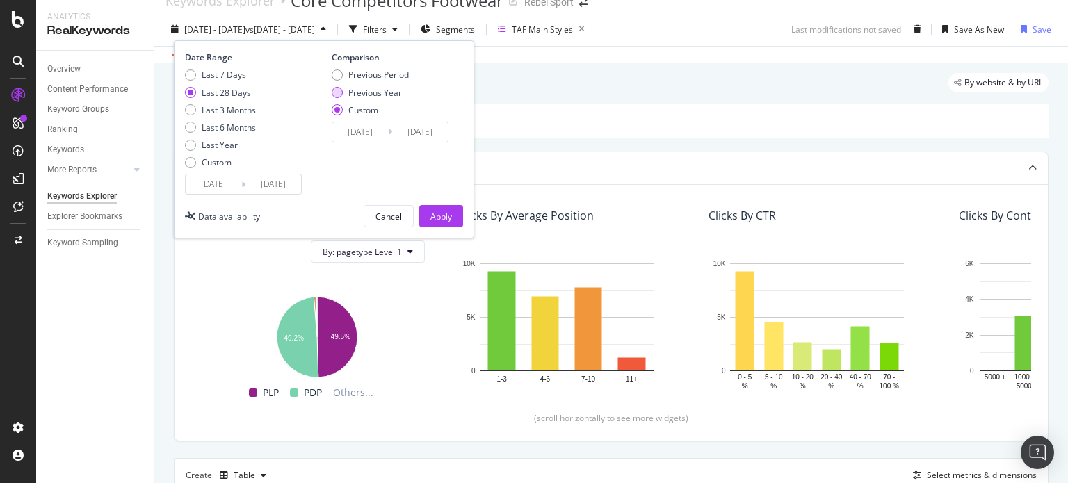
type input "[DATE]"
click at [449, 214] on div "Apply" at bounding box center [441, 217] width 22 height 12
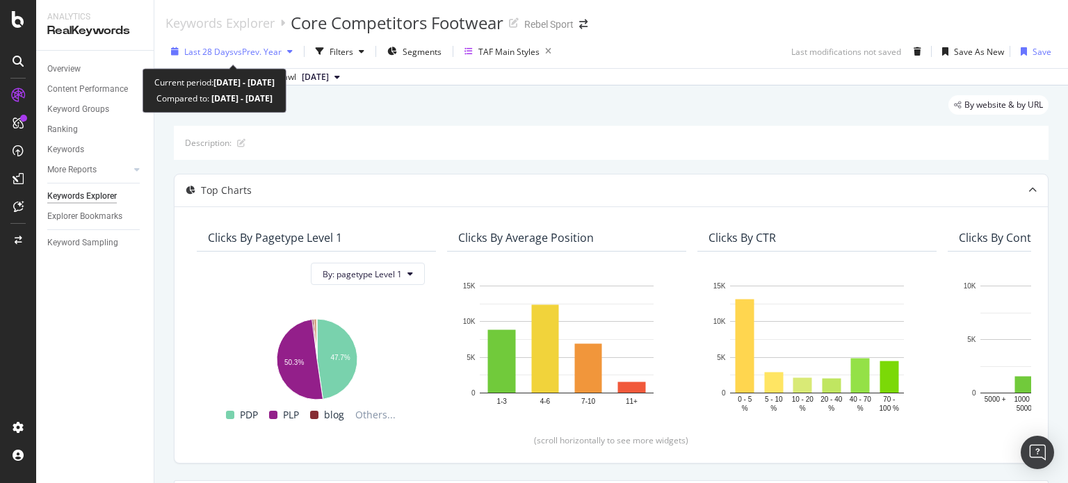
click at [277, 47] on span "vs Prev. Year" at bounding box center [258, 52] width 48 height 12
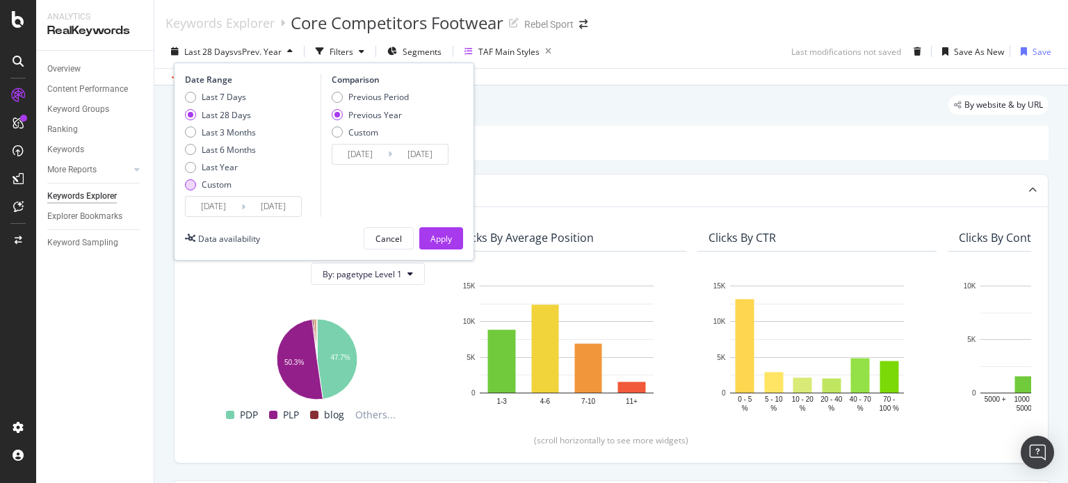
click at [192, 186] on div "Custom" at bounding box center [190, 184] width 11 height 11
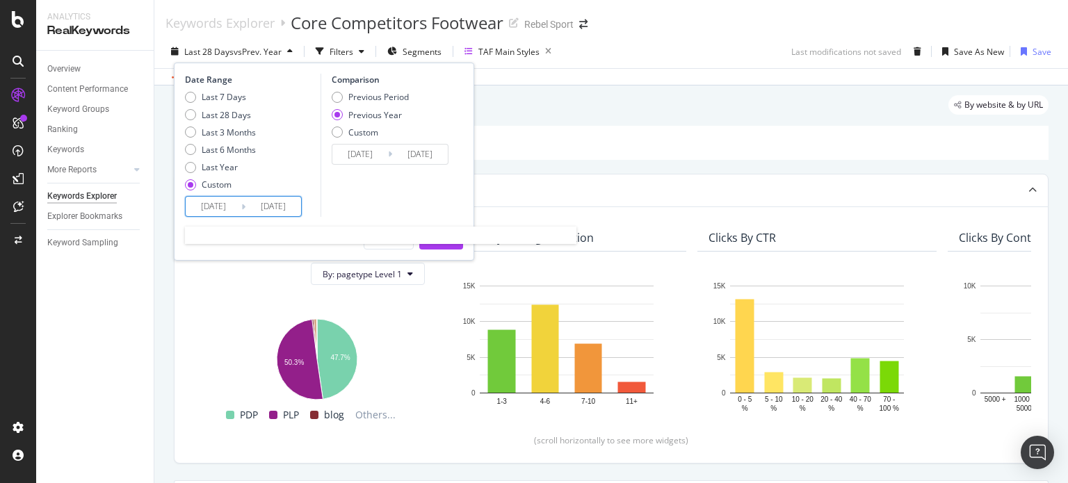
click at [216, 207] on input "[DATE]" at bounding box center [214, 206] width 56 height 19
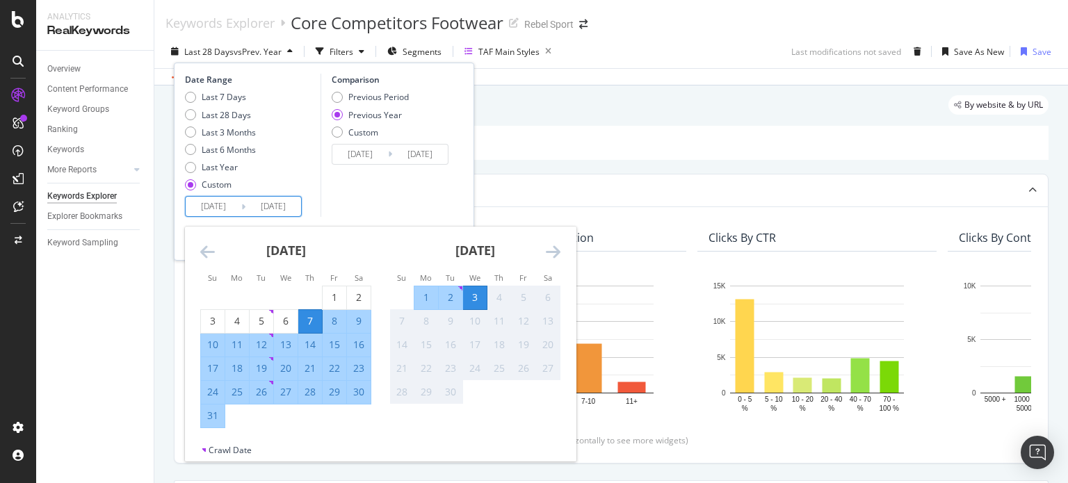
click at [203, 248] on icon "Move backward to switch to the previous month." at bounding box center [207, 251] width 15 height 17
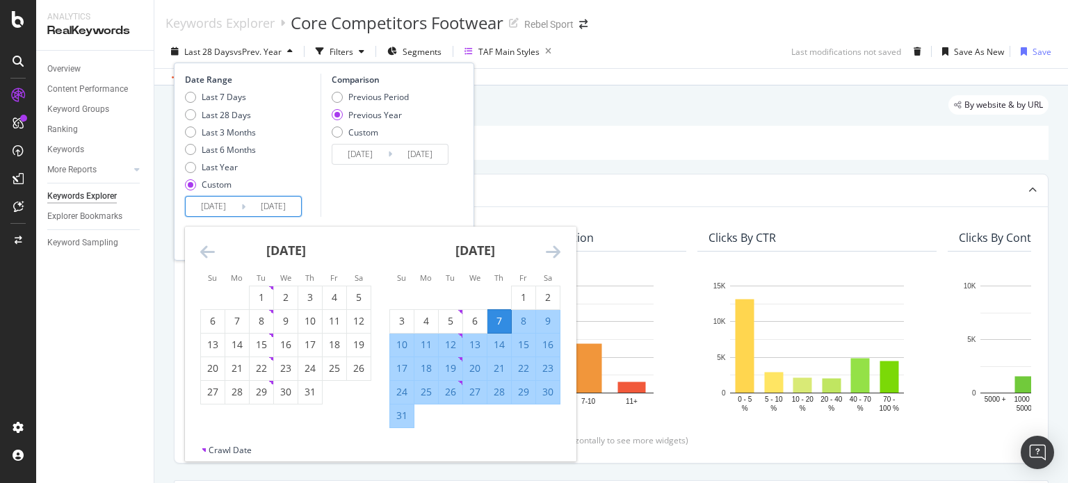
click at [203, 248] on icon "Move backward to switch to the previous month." at bounding box center [207, 251] width 15 height 17
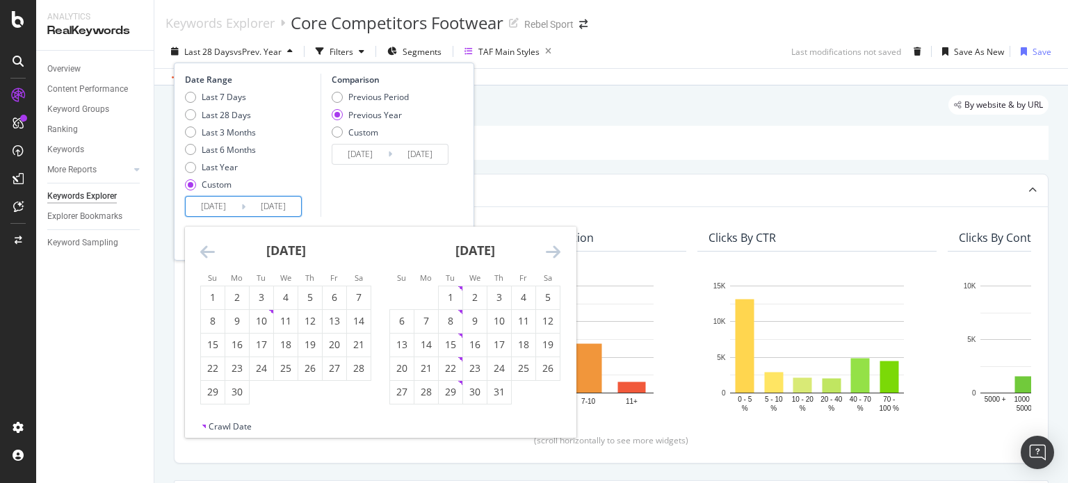
click at [203, 248] on icon "Move backward to switch to the previous month." at bounding box center [207, 251] width 15 height 17
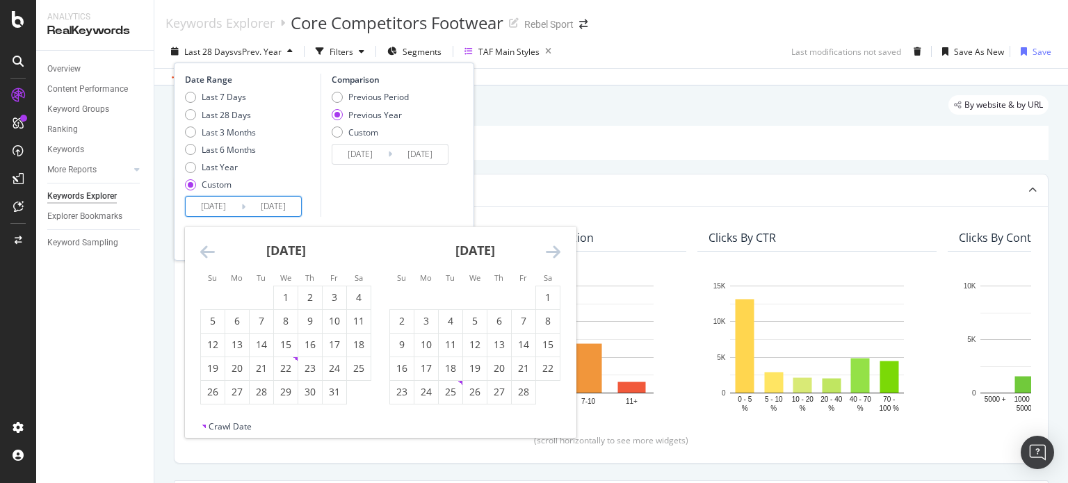
click at [203, 248] on icon "Move backward to switch to the previous month." at bounding box center [207, 251] width 15 height 17
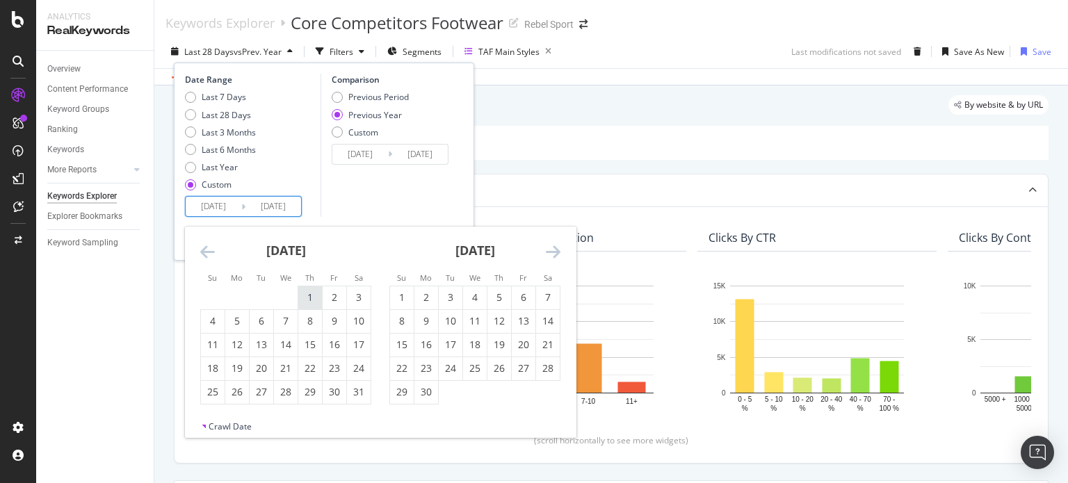
click at [312, 297] on div "1" at bounding box center [310, 298] width 24 height 14
type input "[DATE]"
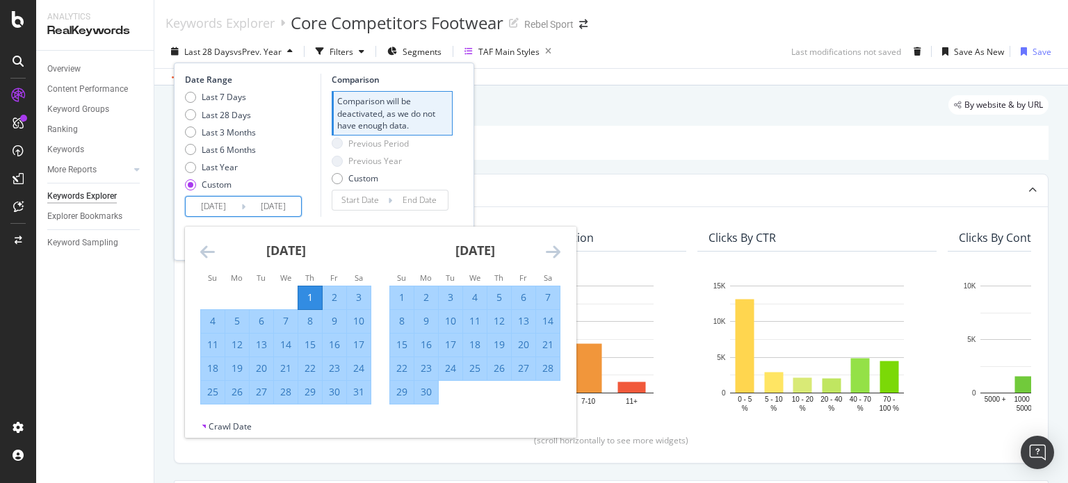
click at [358, 388] on div "31" at bounding box center [359, 392] width 24 height 14
type input "[DATE]"
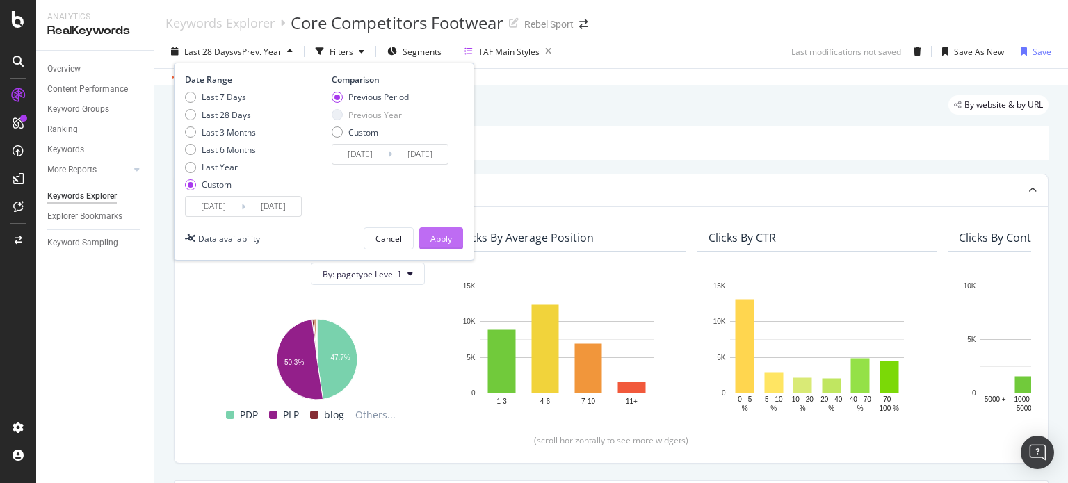
click at [450, 229] on div "Apply" at bounding box center [441, 238] width 22 height 21
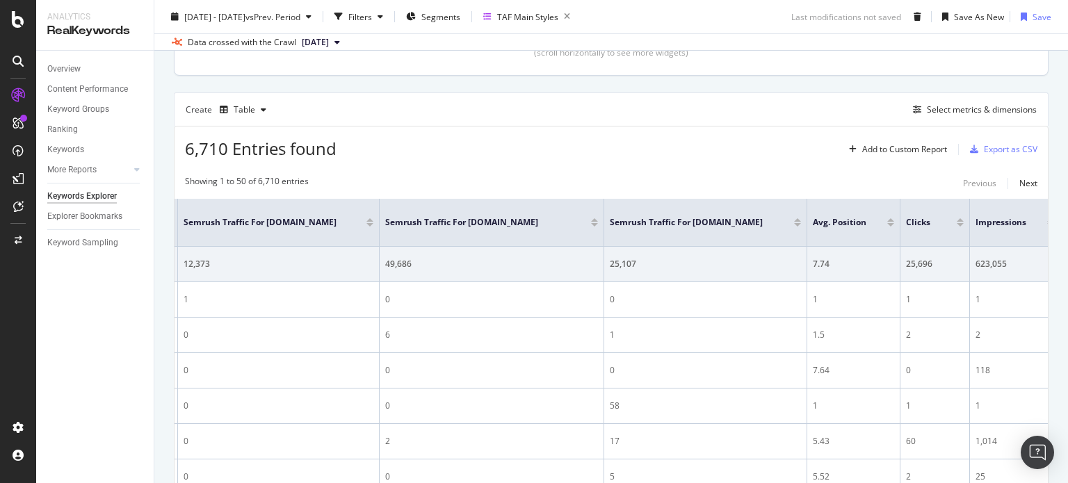
scroll to position [336, 0]
